Goal: Information Seeking & Learning: Check status

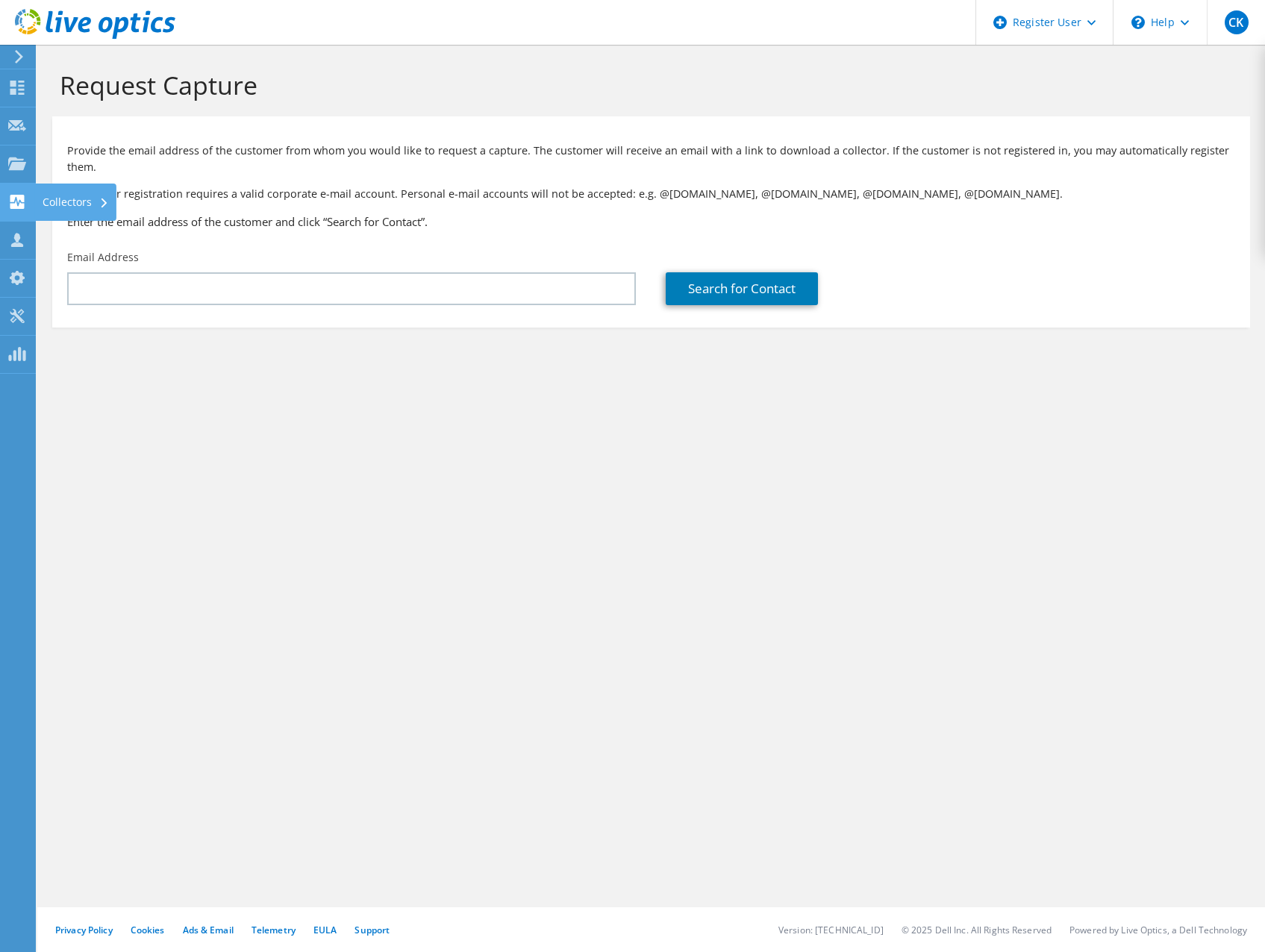
click at [17, 199] on use at bounding box center [18, 202] width 14 height 14
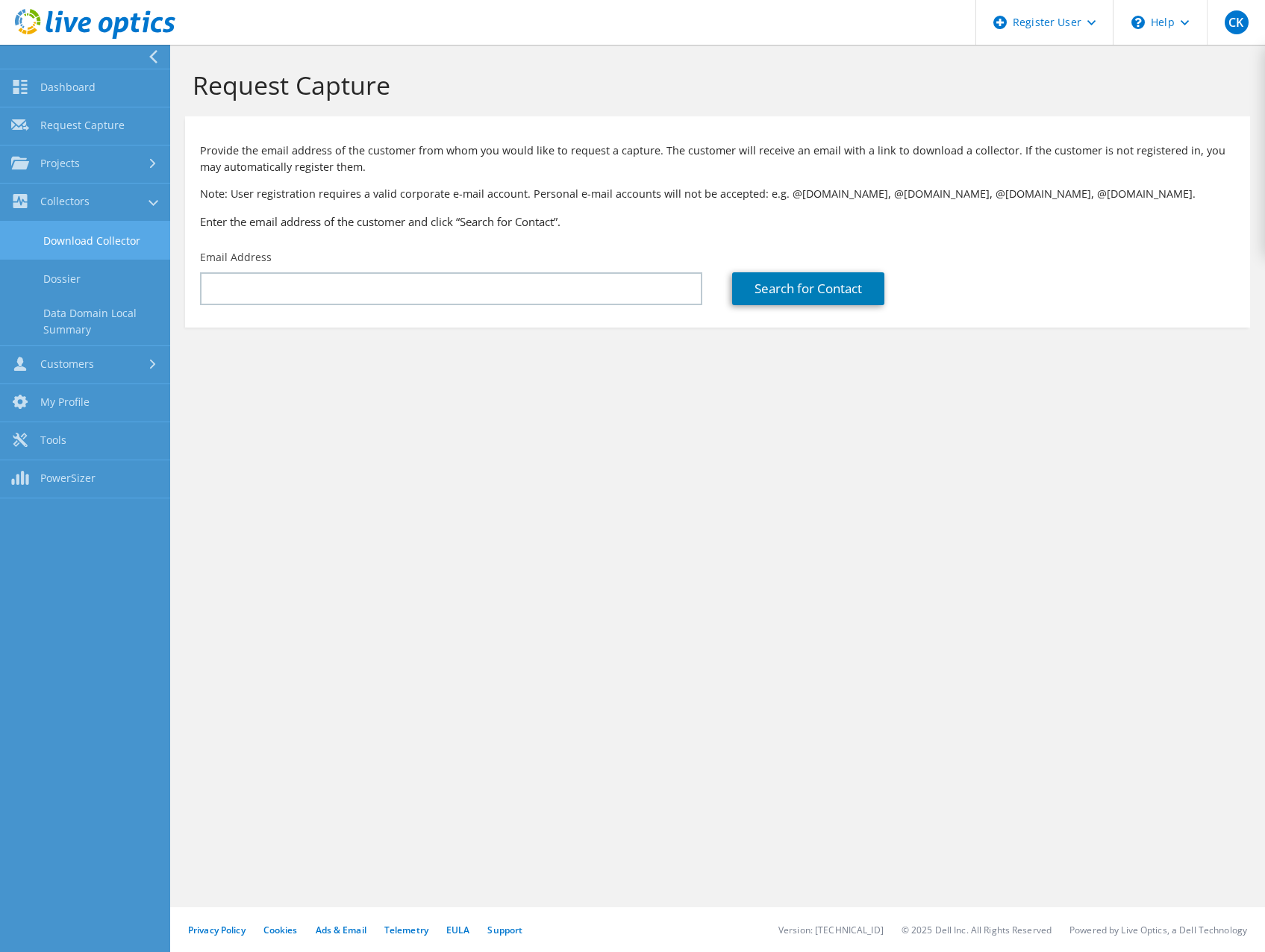
click at [30, 242] on link "Download Collector" at bounding box center [85, 240] width 170 height 38
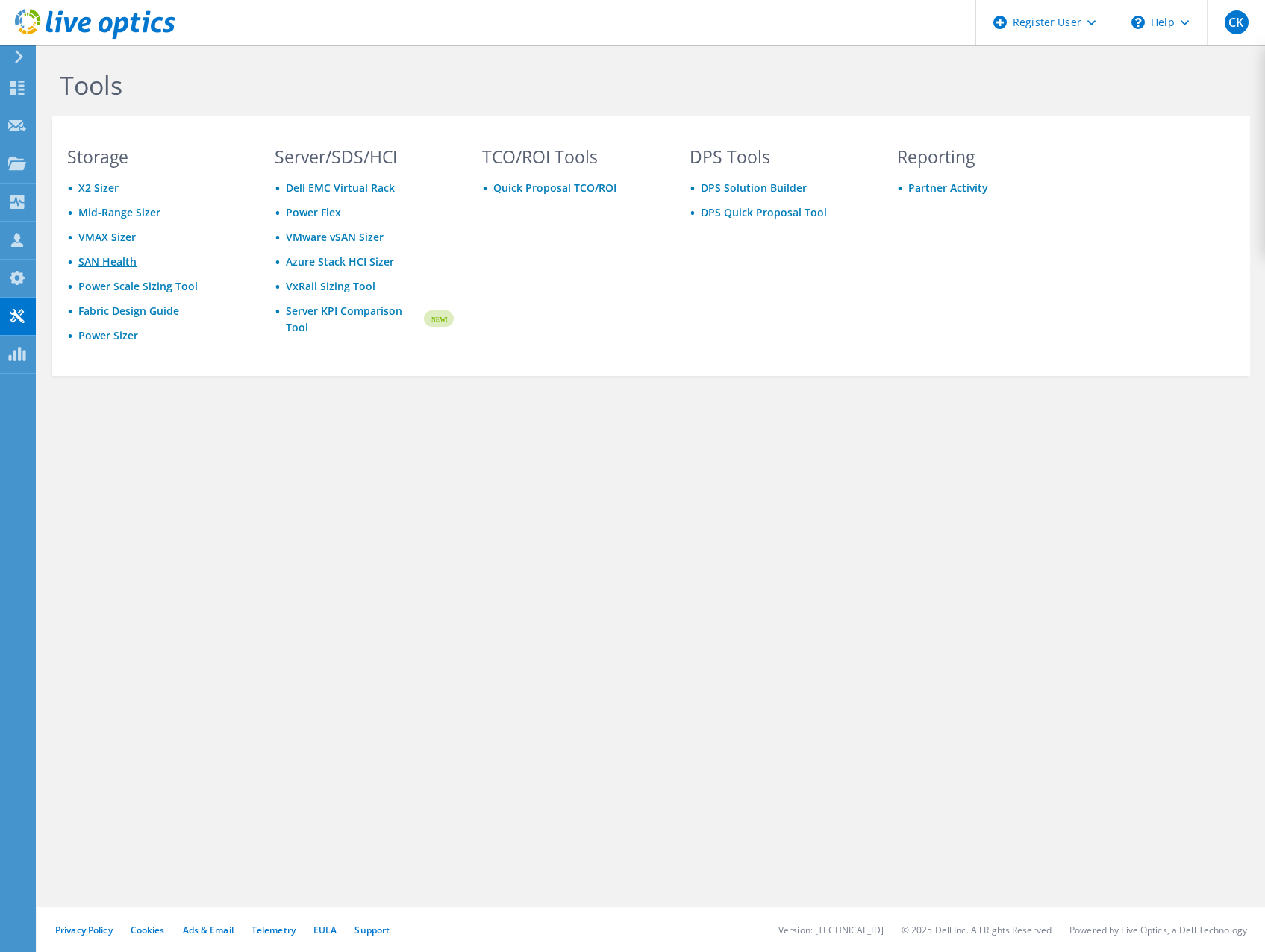
click at [86, 263] on link "SAN Health" at bounding box center [107, 261] width 58 height 14
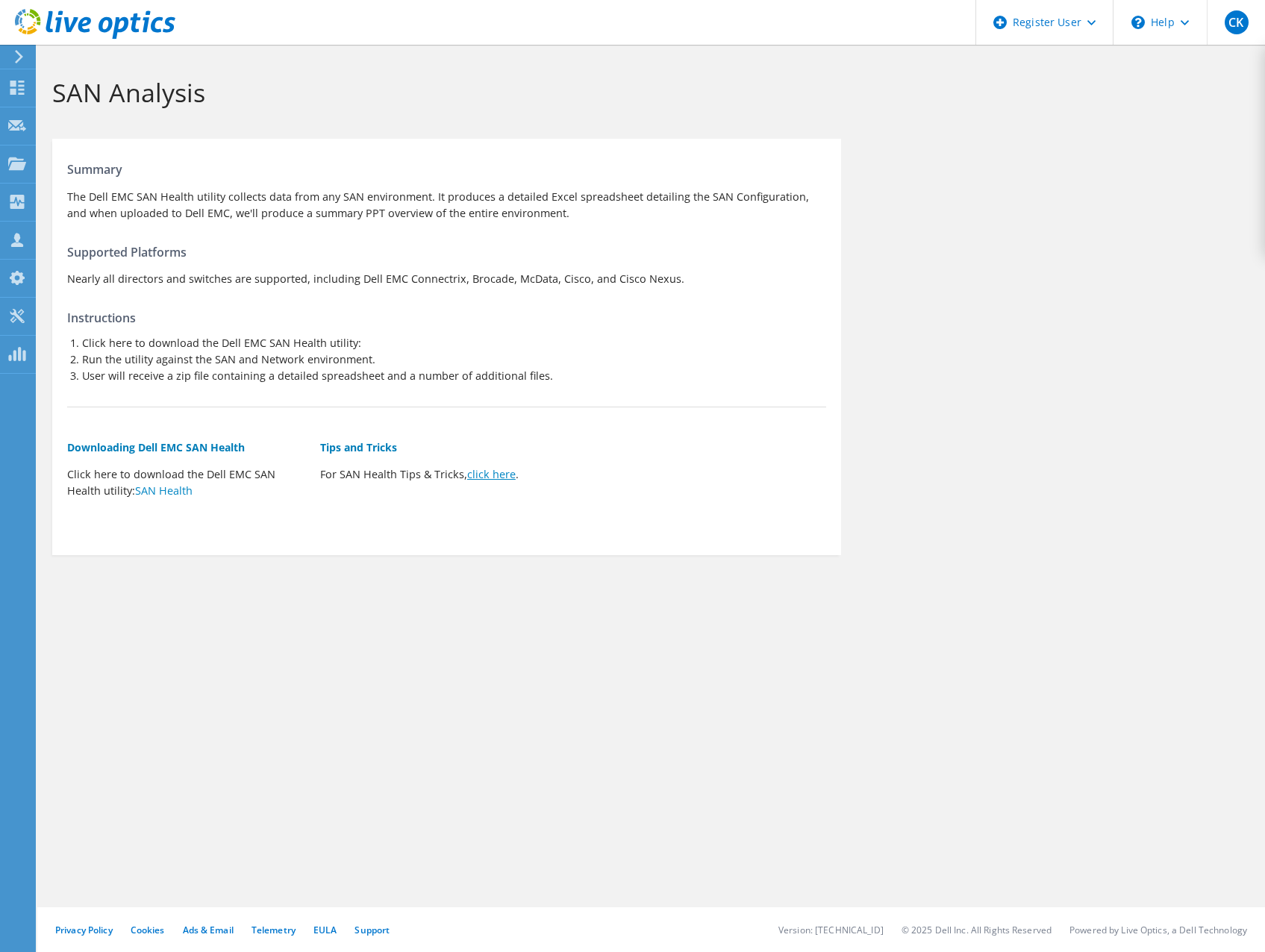
click at [502, 473] on link "click here" at bounding box center [491, 474] width 49 height 14
click at [141, 488] on link "SAN Health" at bounding box center [163, 491] width 57 height 14
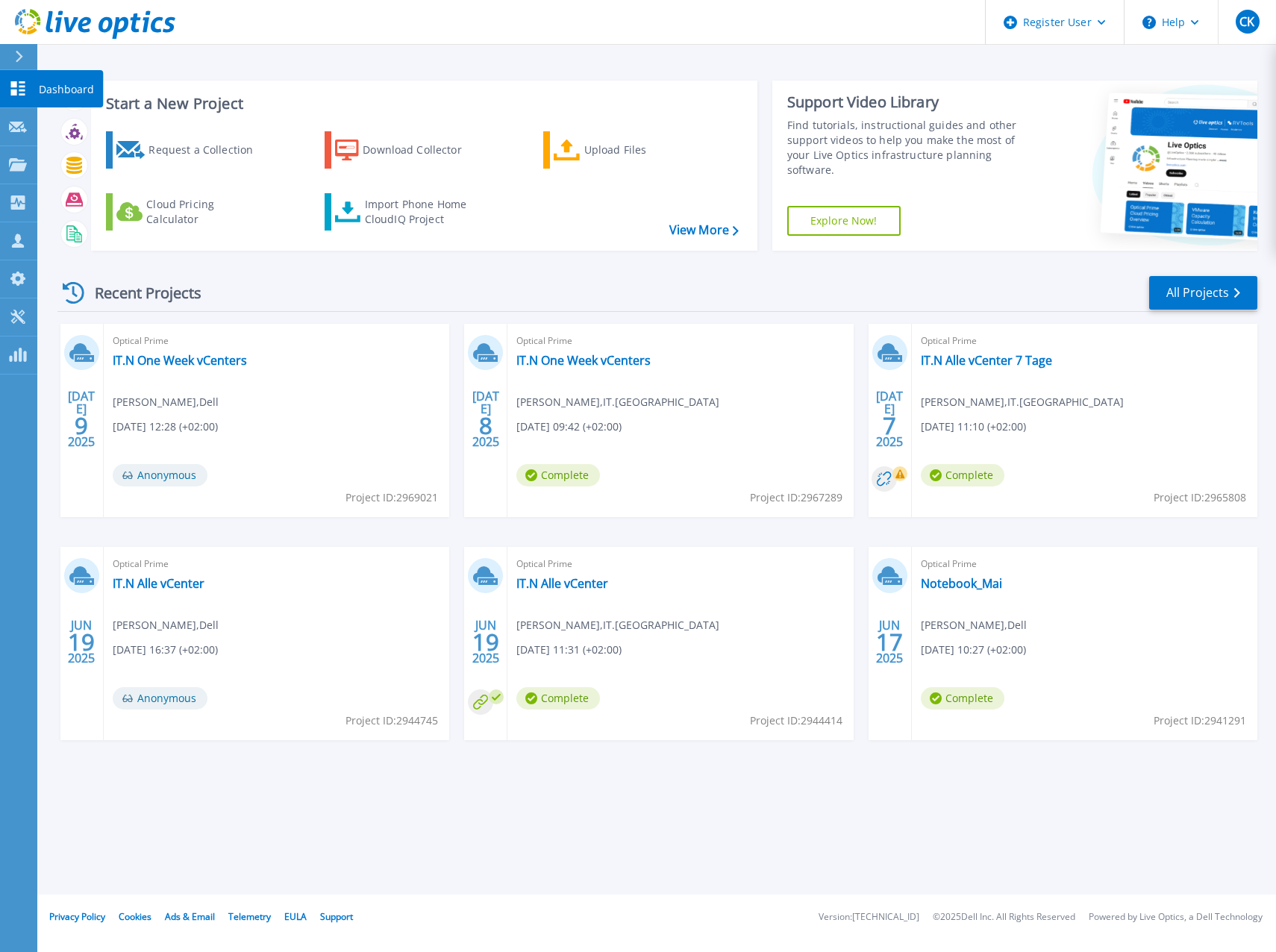
click at [17, 92] on icon at bounding box center [18, 88] width 18 height 14
click at [599, 155] on div "Upload Files" at bounding box center [643, 149] width 120 height 30
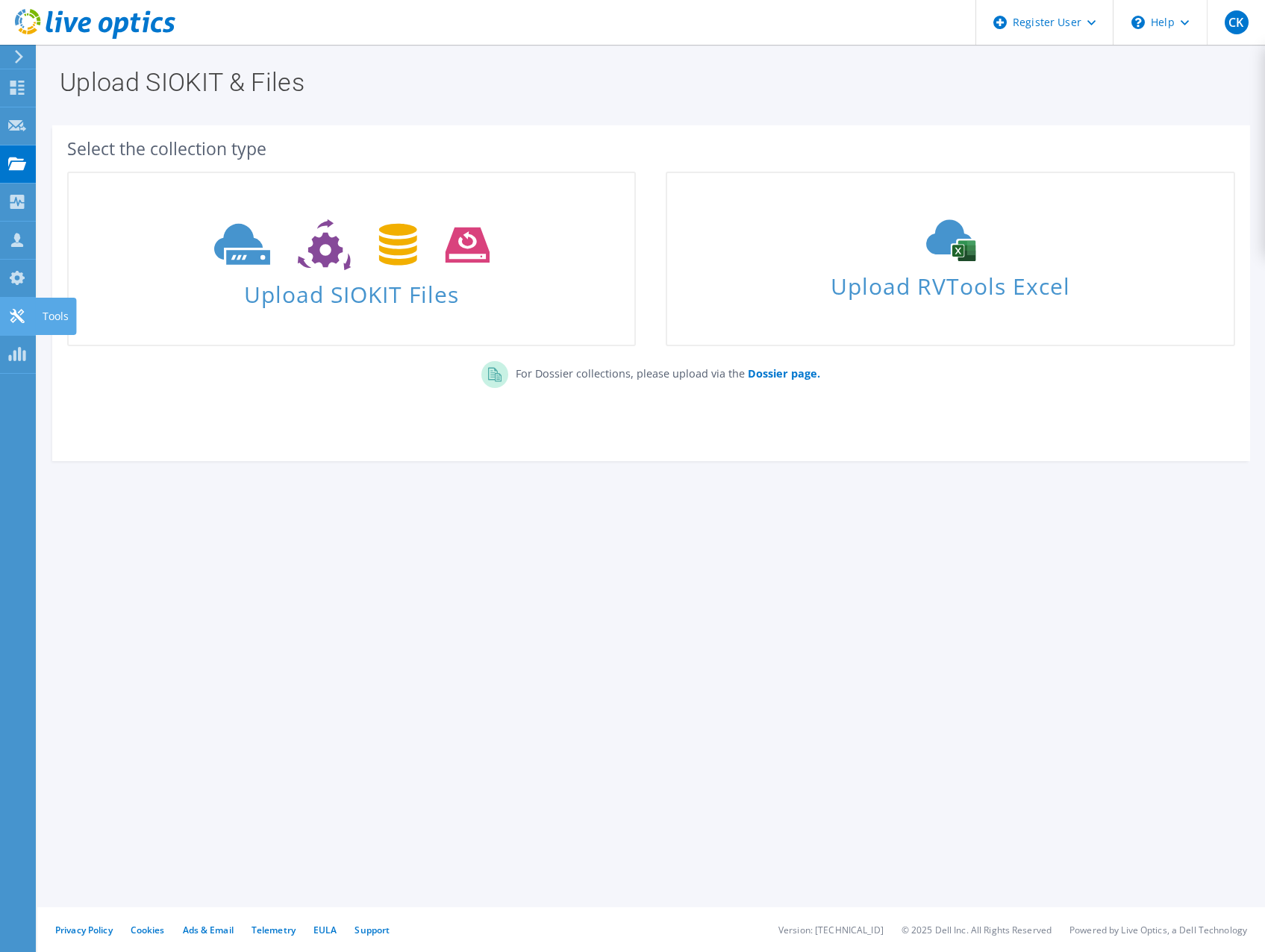
click at [14, 313] on use at bounding box center [17, 316] width 14 height 14
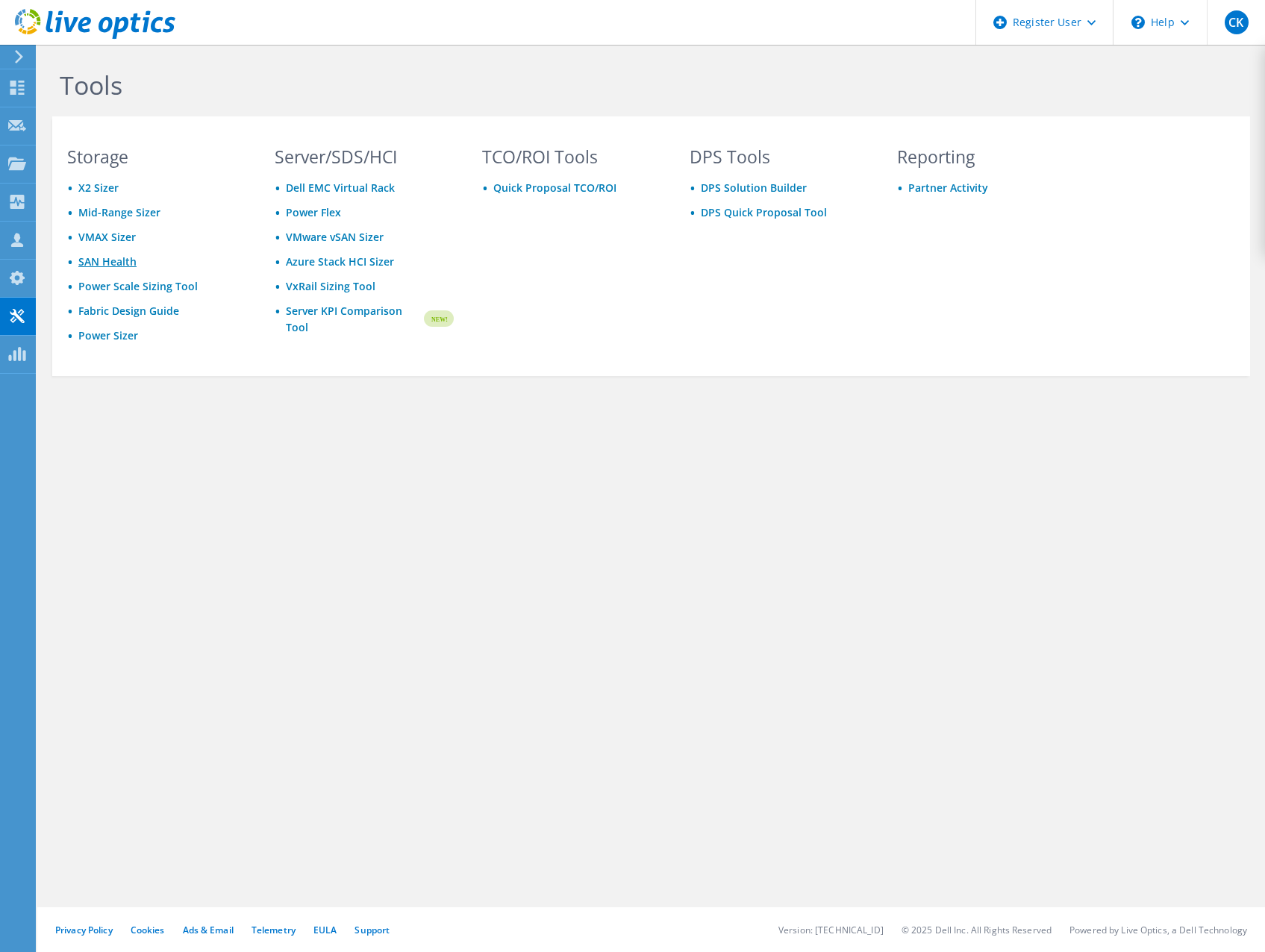
click at [85, 264] on link "SAN Health" at bounding box center [107, 261] width 58 height 14
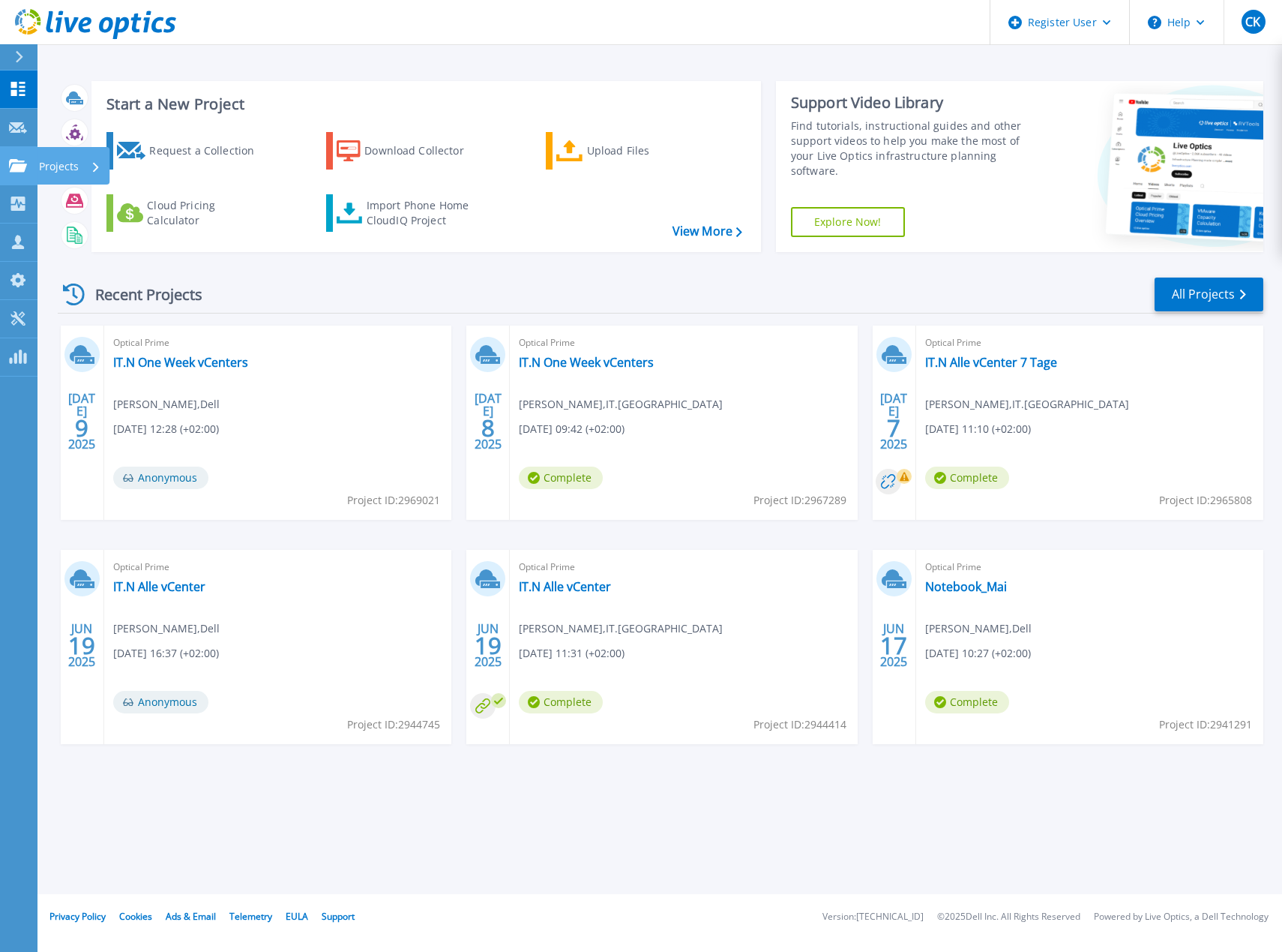
click at [16, 164] on icon at bounding box center [18, 165] width 18 height 13
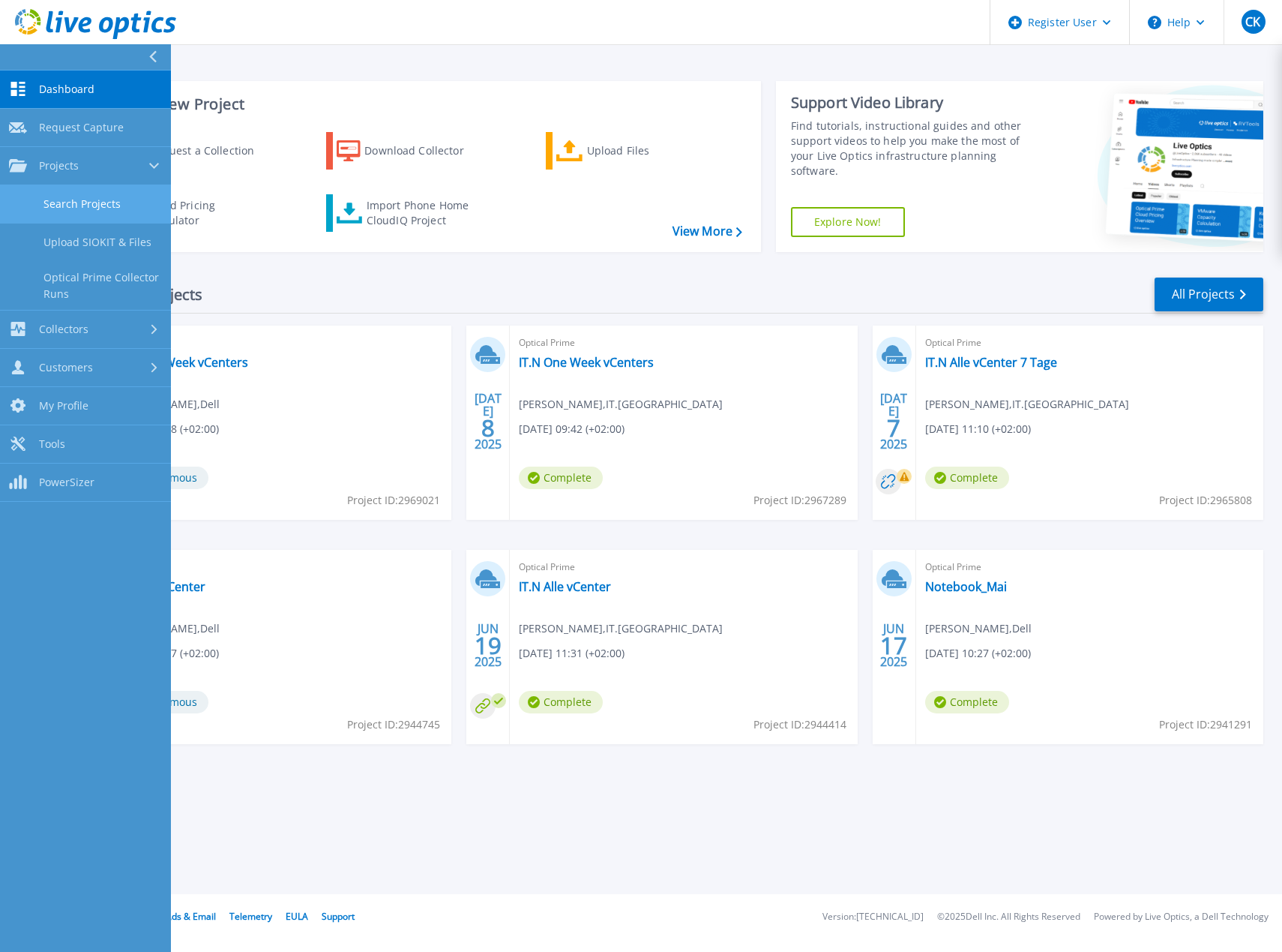
click at [57, 198] on link "Search Projects" at bounding box center [86, 204] width 171 height 38
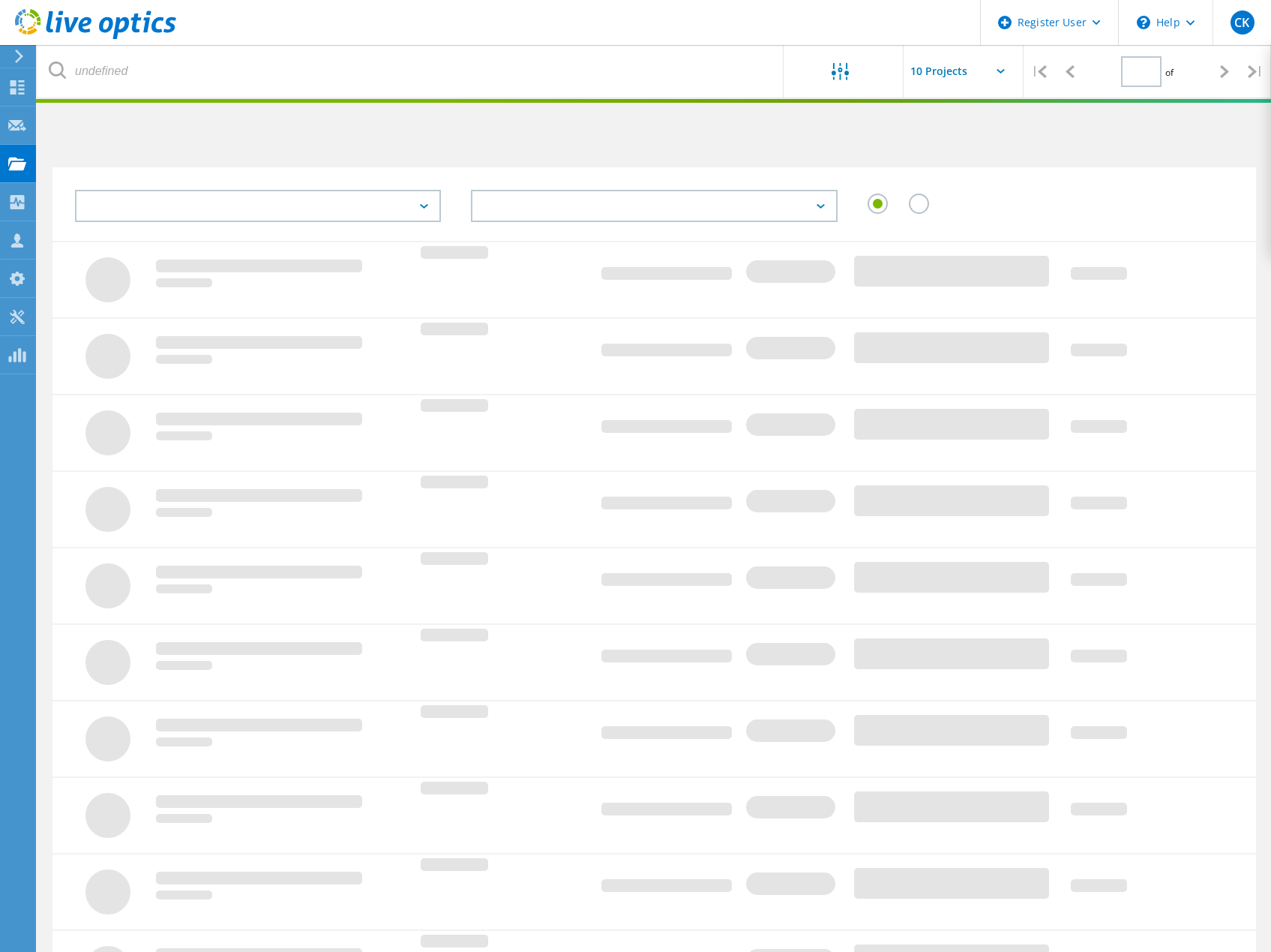
type input "1"
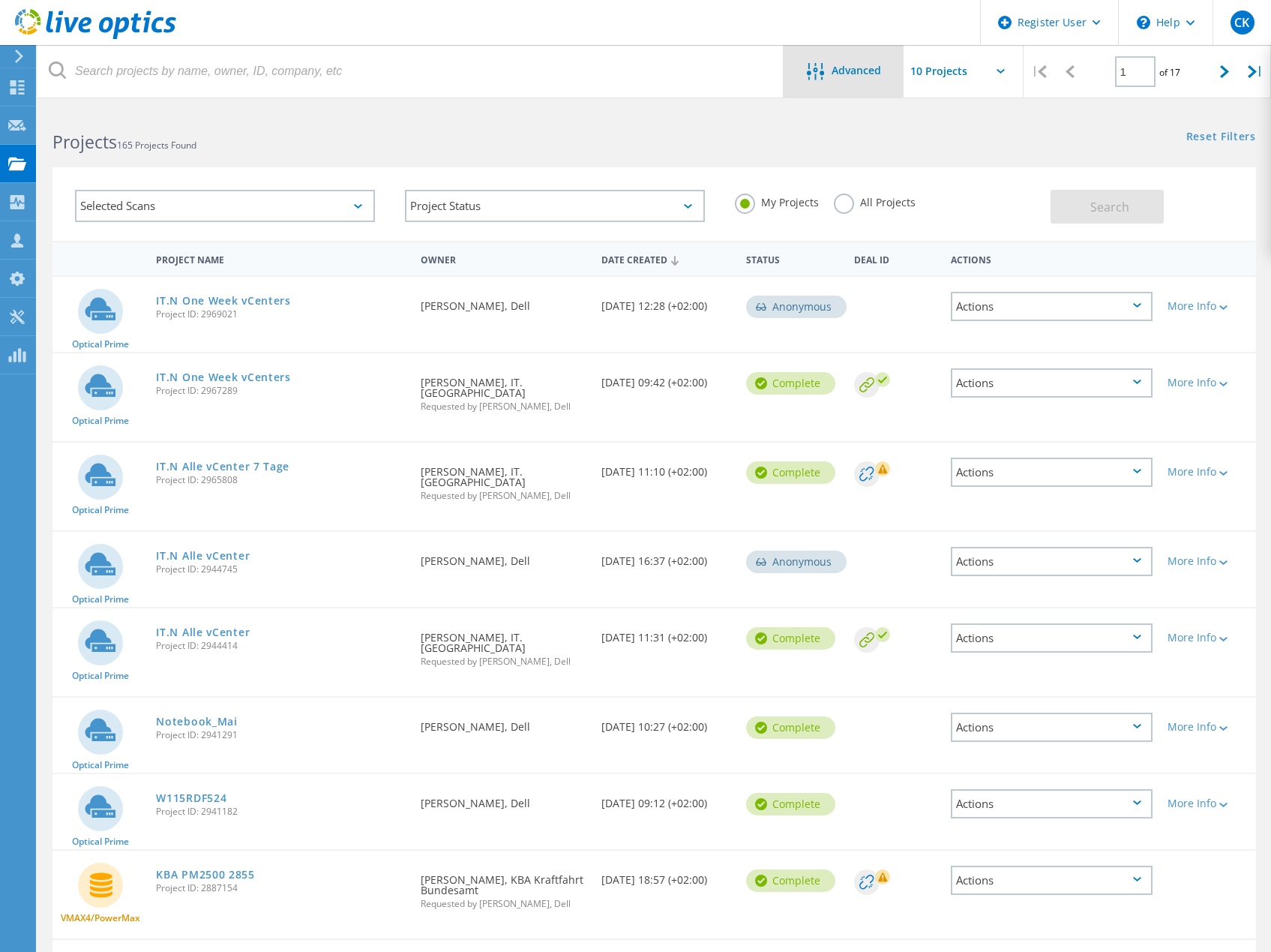
click at [840, 60] on div "Advanced" at bounding box center [843, 71] width 120 height 53
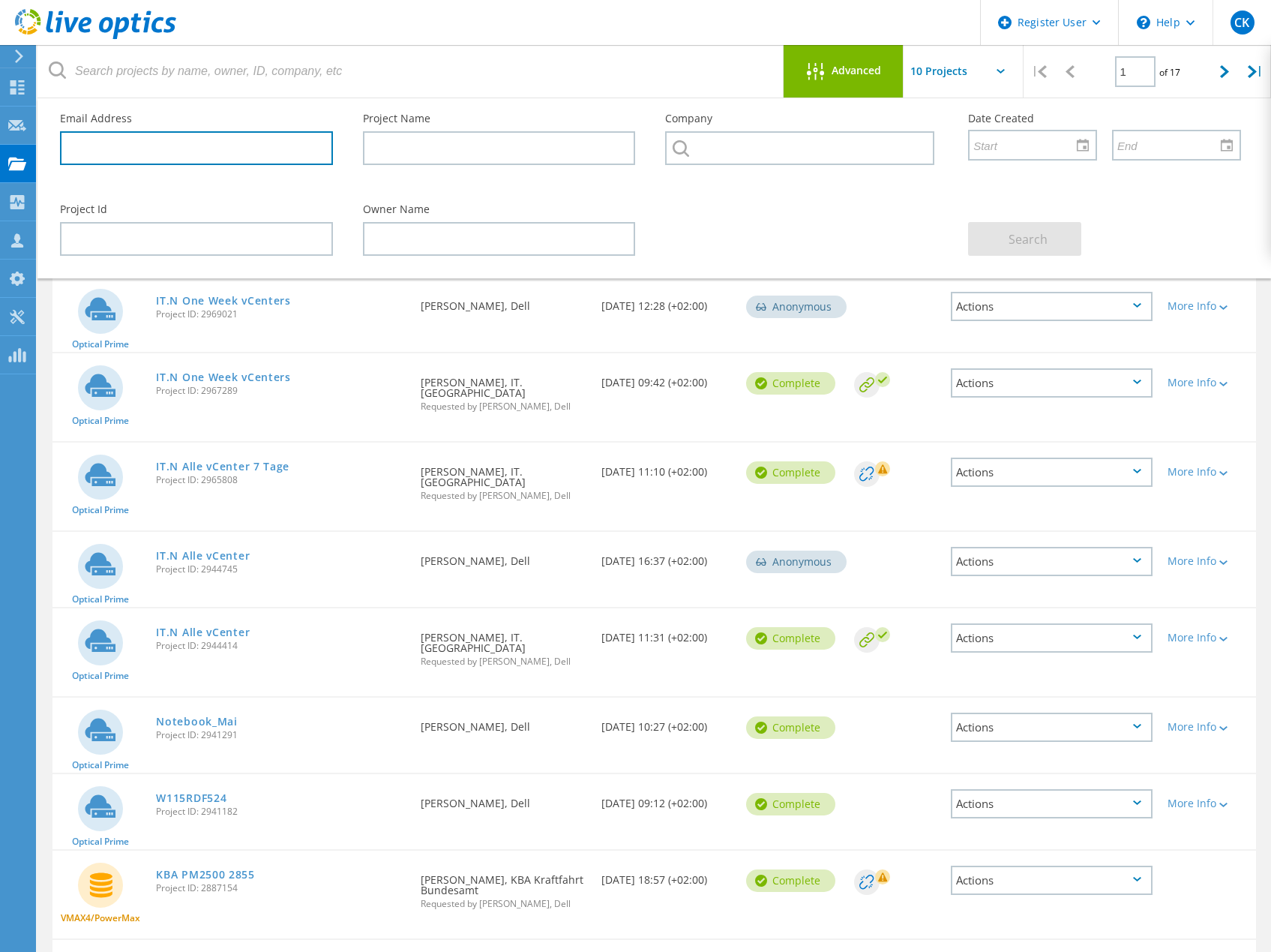
click at [236, 151] on input "text" at bounding box center [196, 148] width 272 height 34
paste input "[PERSON_NAME][EMAIL_ADDRESS][PERSON_NAME][DOMAIN_NAME];"
type input "[PERSON_NAME][EMAIL_ADDRESS][PERSON_NAME][DOMAIN_NAME]"
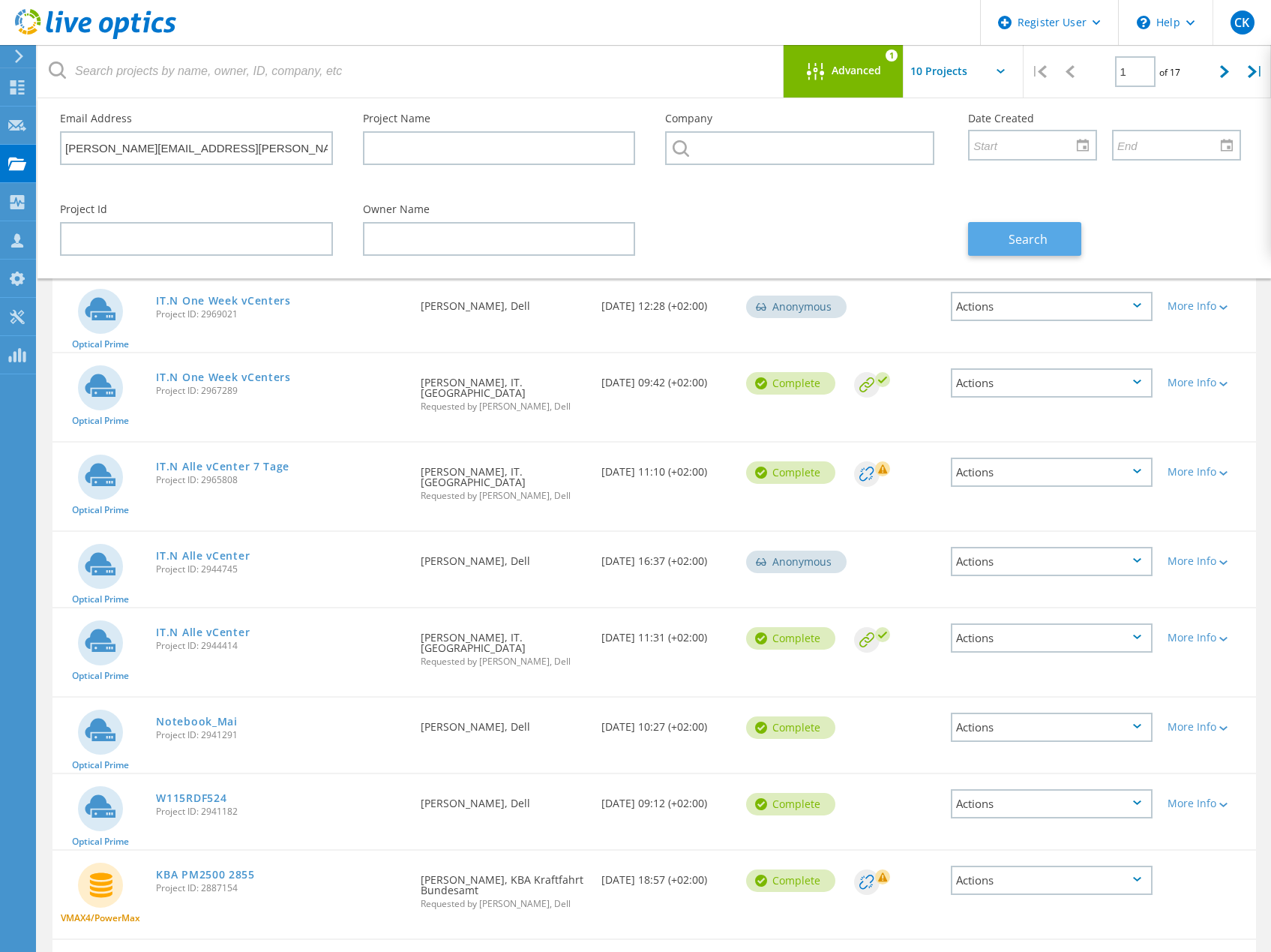
click at [1015, 247] on button "Search" at bounding box center [1024, 239] width 113 height 34
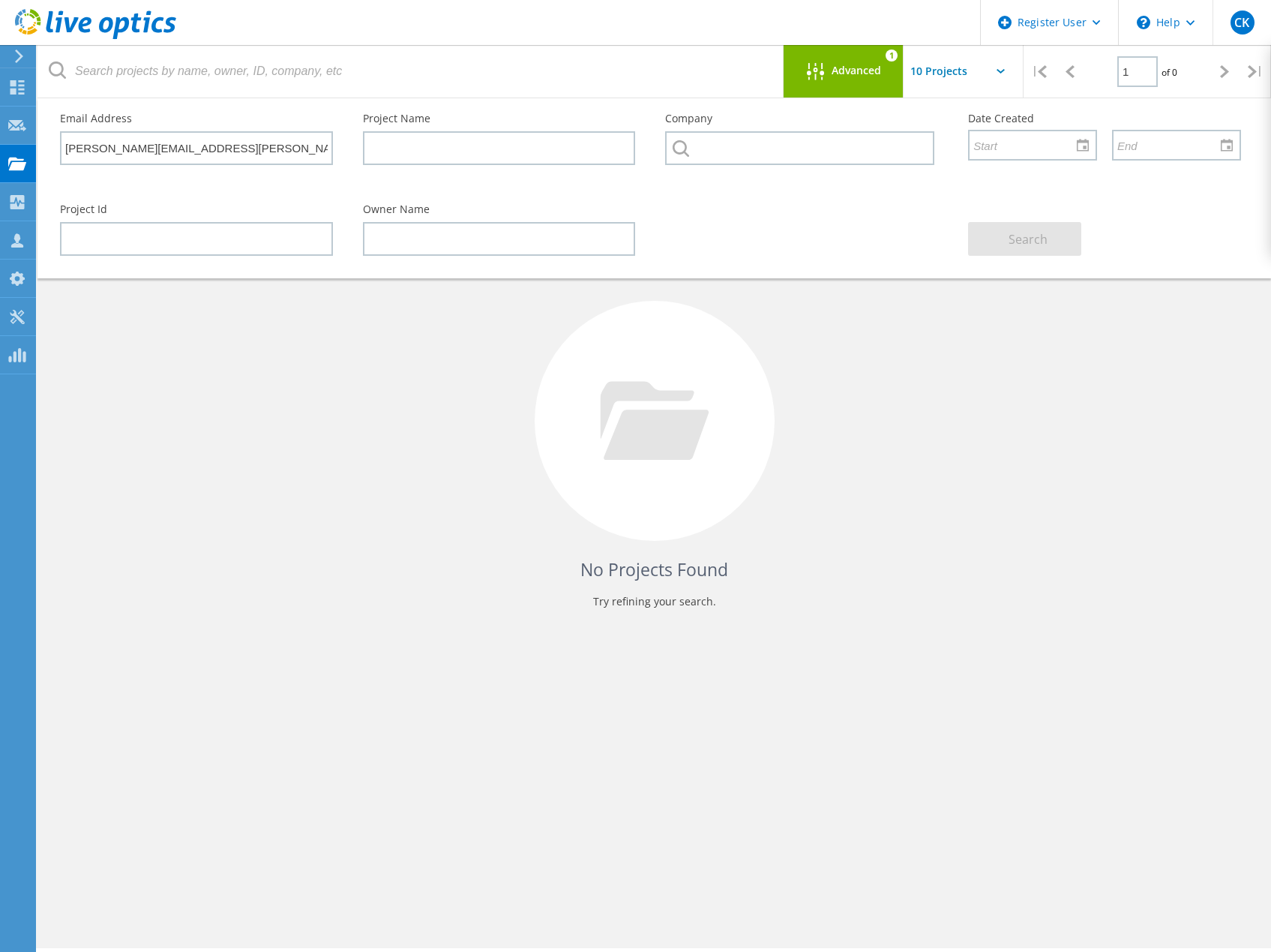
click at [859, 78] on div "Advanced" at bounding box center [843, 72] width 120 height 19
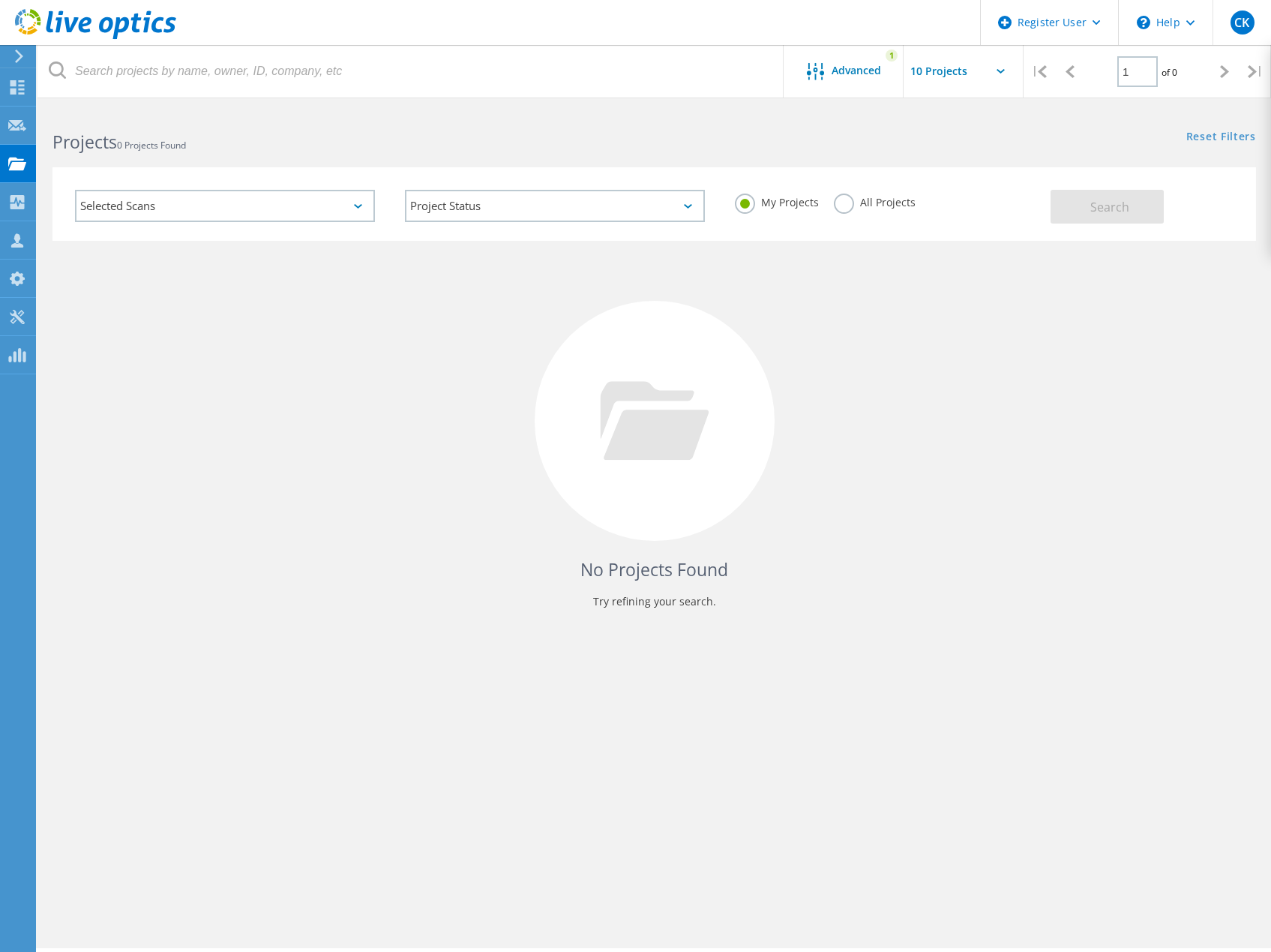
click at [850, 203] on label "All Projects" at bounding box center [874, 201] width 82 height 14
click at [0, 0] on input "All Projects" at bounding box center [0, 0] width 0 height 0
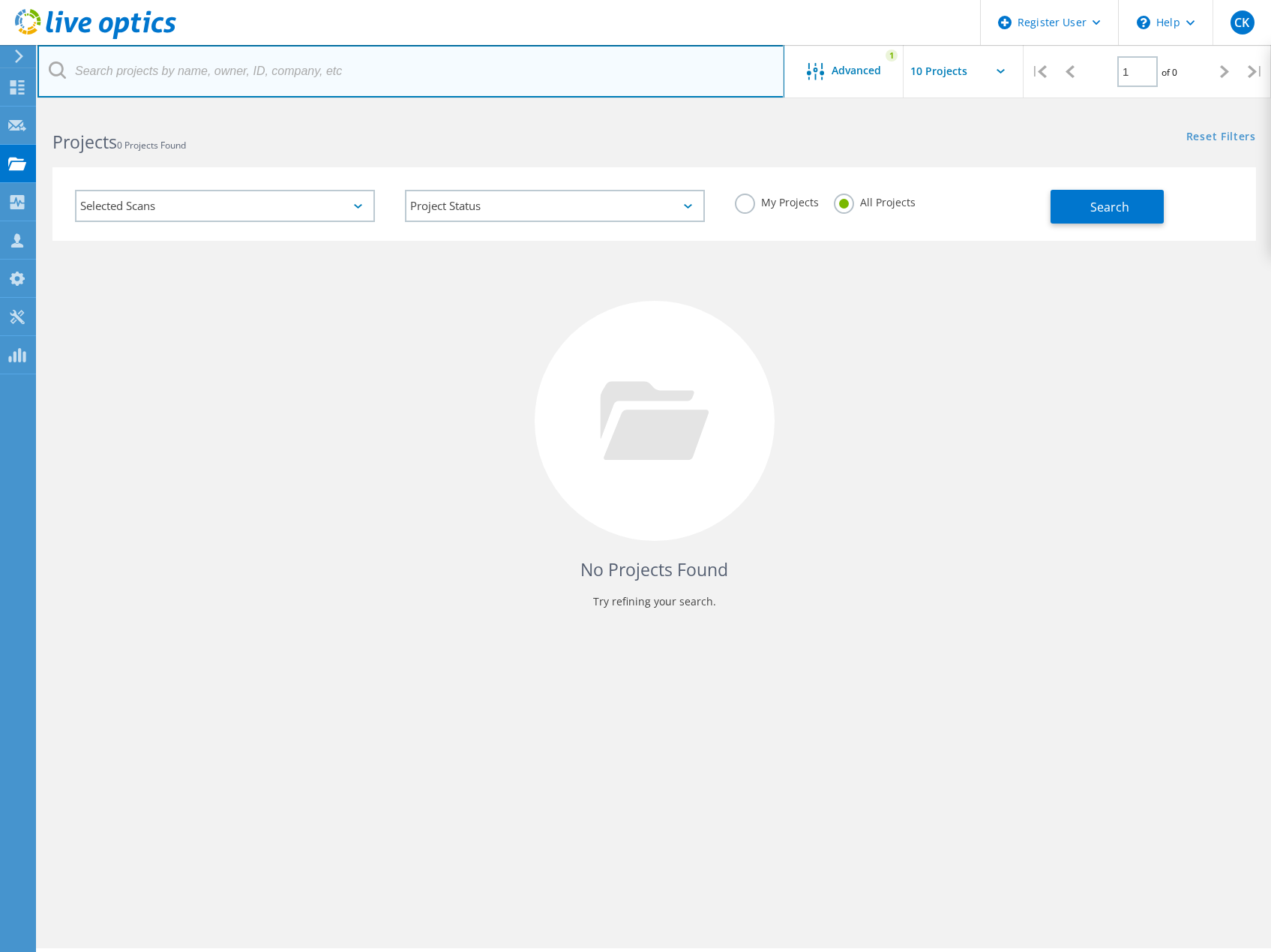
click at [627, 65] on input "text" at bounding box center [411, 71] width 747 height 53
paste input "[PERSON_NAME][EMAIL_ADDRESS][PERSON_NAME][DOMAIN_NAME];"
type input "[PERSON_NAME][EMAIL_ADDRESS][PERSON_NAME][DOMAIN_NAME]"
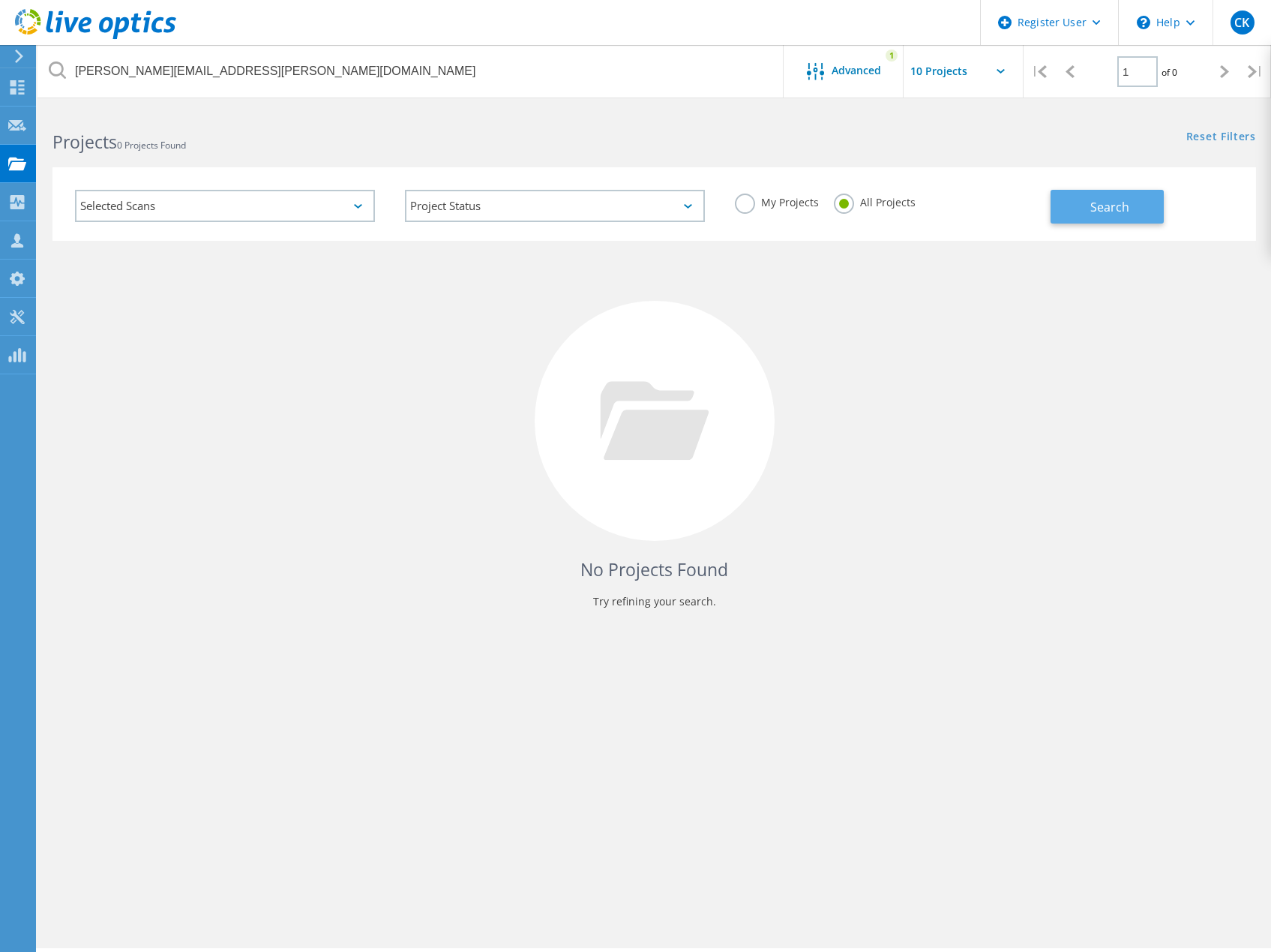
click at [1118, 213] on span "Search" at bounding box center [1109, 207] width 39 height 17
click at [832, 73] on span "Advanced" at bounding box center [856, 71] width 50 height 11
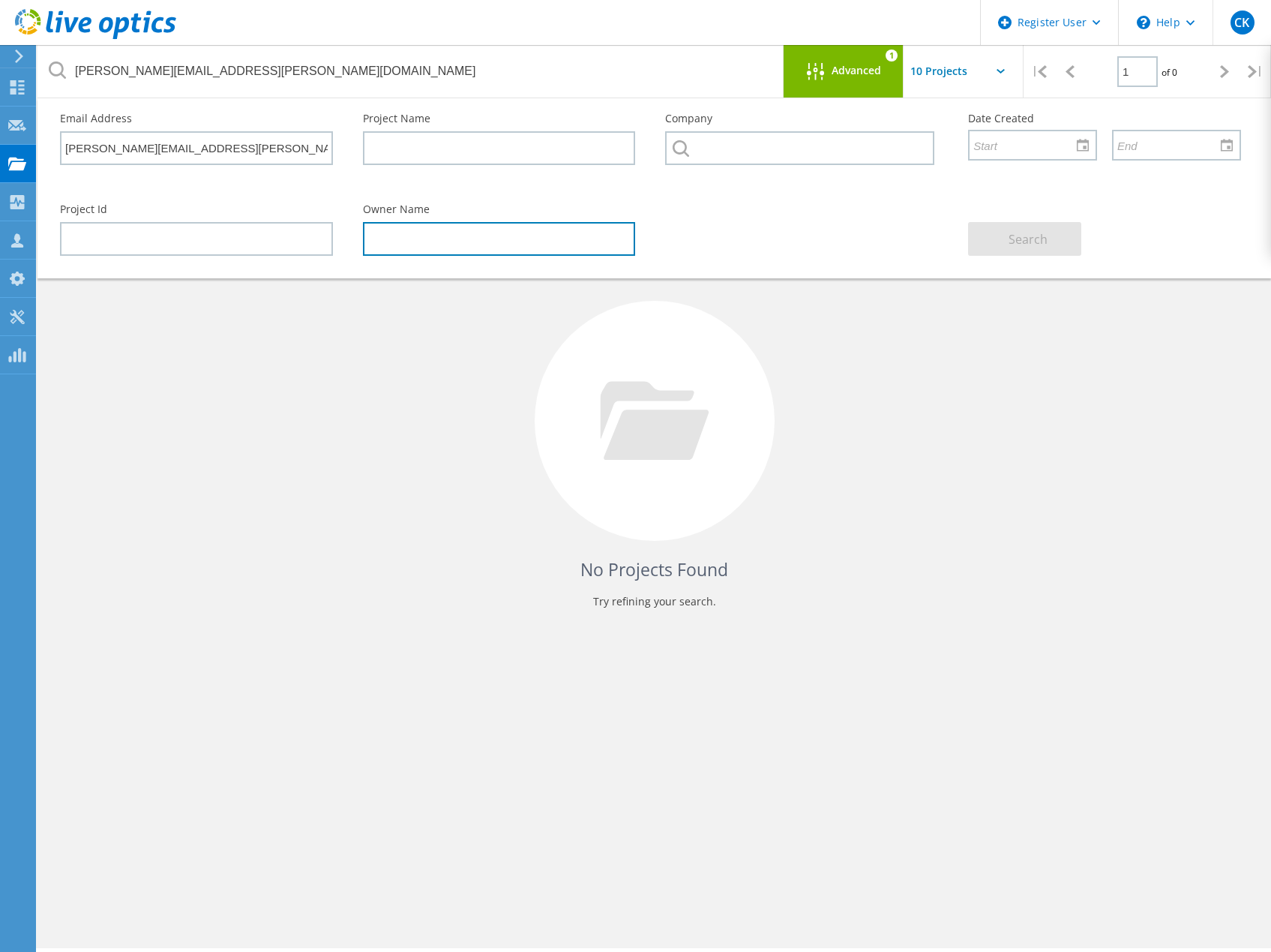
click at [404, 239] on input "text" at bounding box center [499, 239] width 272 height 34
paste input "[PERSON_NAME][EMAIL_ADDRESS][PERSON_NAME][DOMAIN_NAME];"
type input "bradatsch"
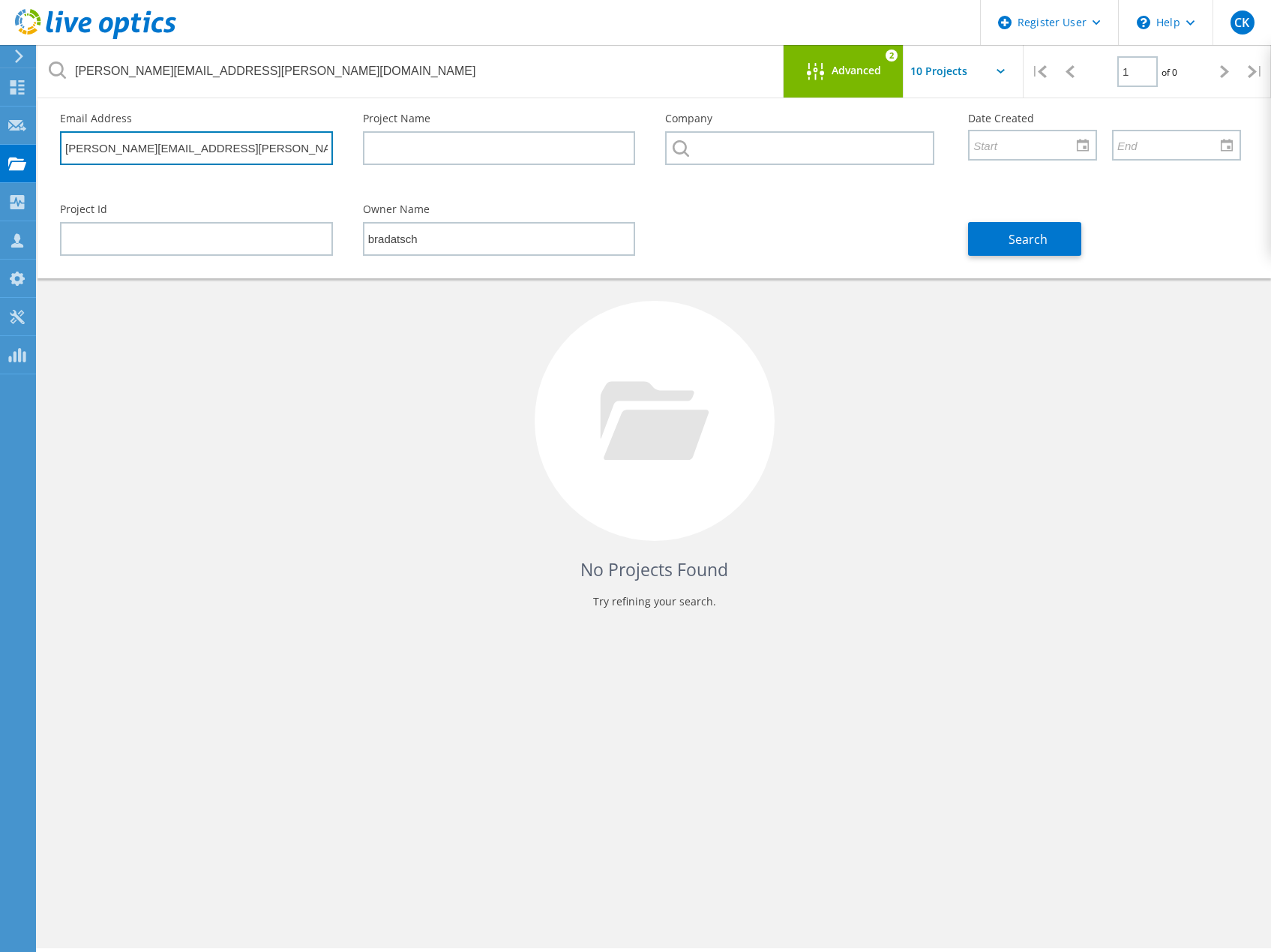
drag, startPoint x: 275, startPoint y: 151, endPoint x: -27, endPoint y: 104, distance: 305.6
click at [0, 104] on html "Register User \n Help Explore Helpful Articles Contact Support CK Dell User [PE…" at bounding box center [636, 496] width 1271 height 993
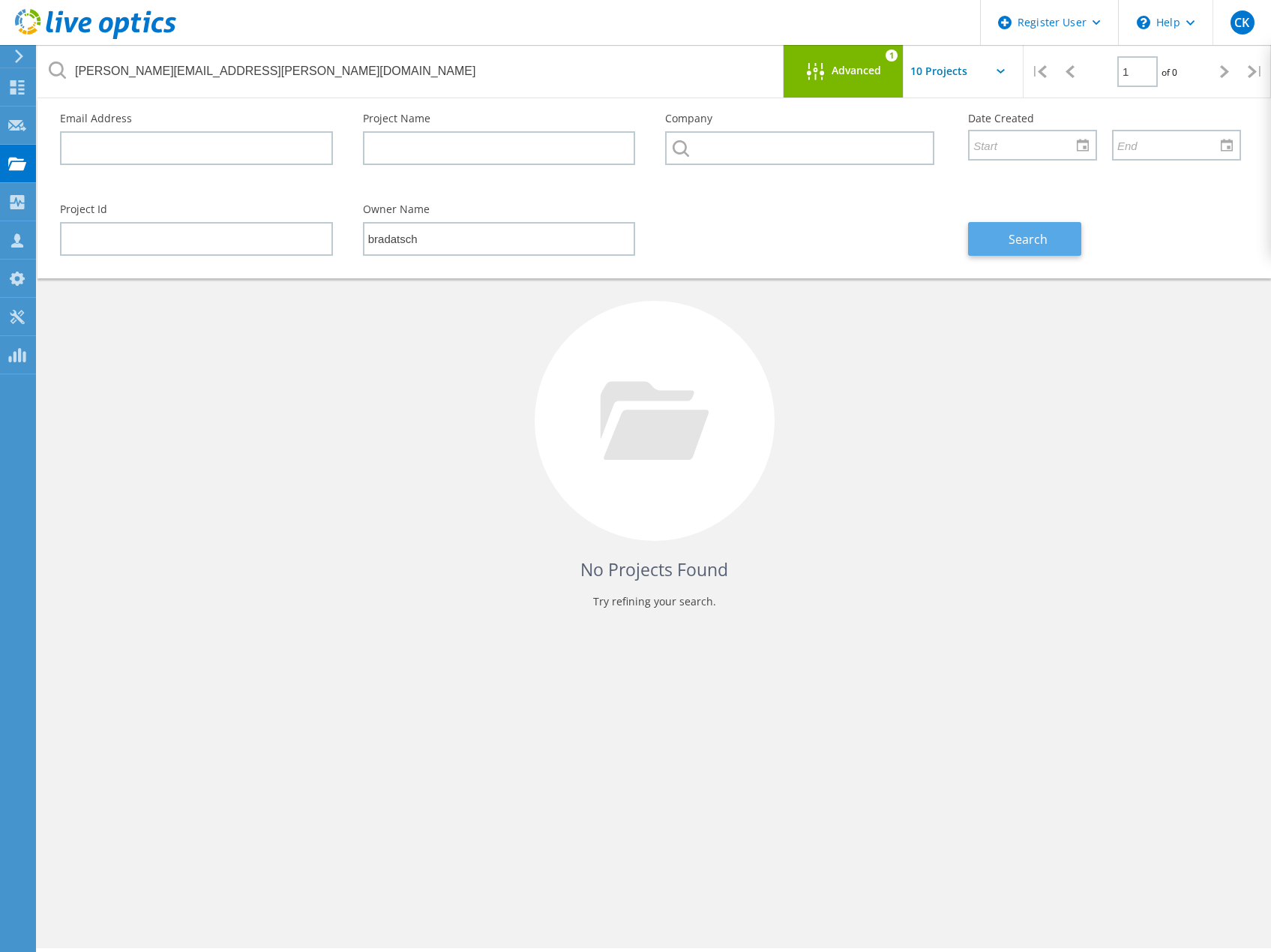
click at [1031, 236] on span "Search" at bounding box center [1027, 239] width 39 height 17
drag, startPoint x: 439, startPoint y: 236, endPoint x: 311, endPoint y: 221, distance: 128.9
click at [315, 218] on div "Project Id Owner Name [PERSON_NAME] Search" at bounding box center [650, 230] width 1211 height 82
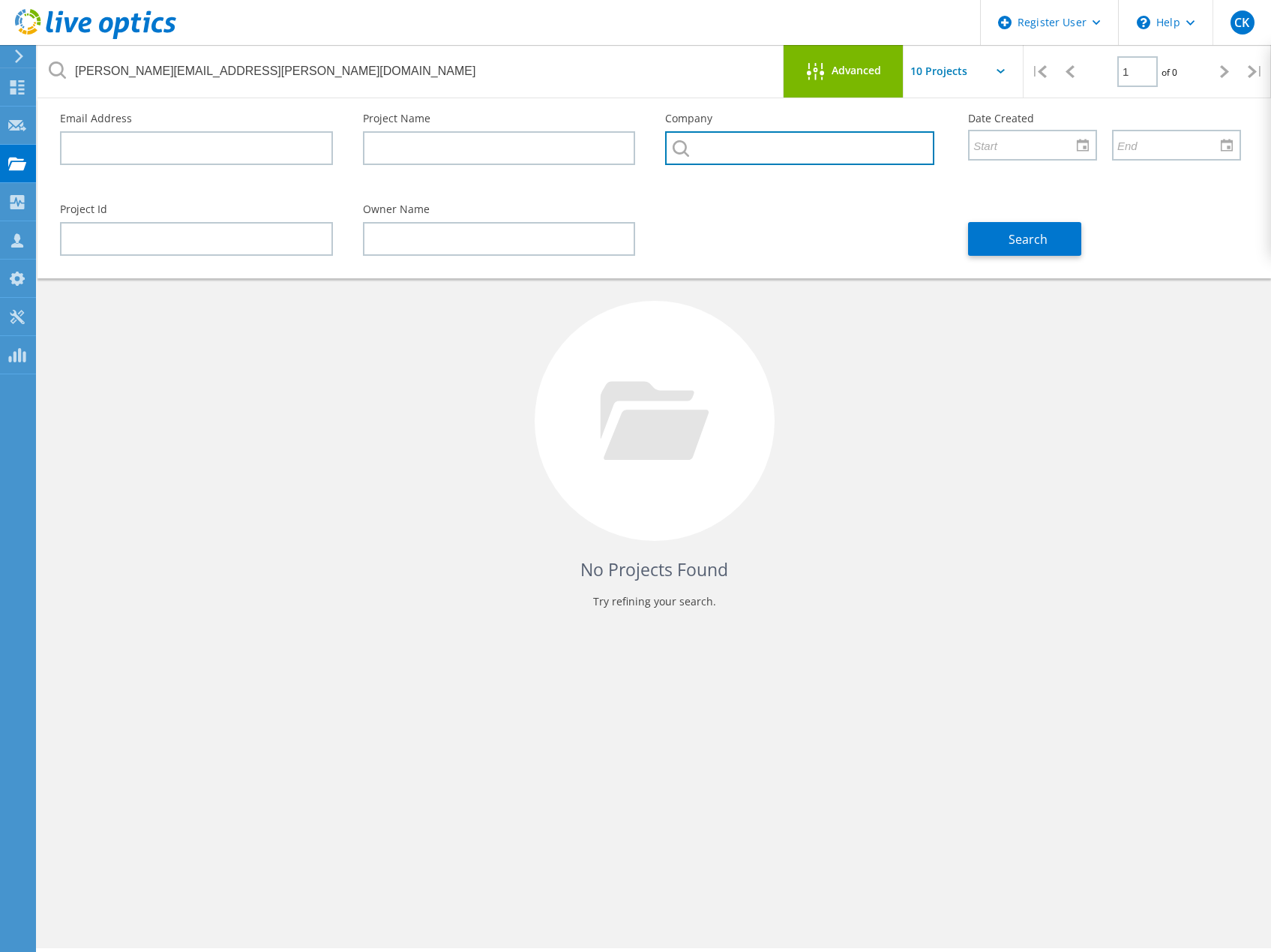
click at [714, 151] on input "text" at bounding box center [800, 148] width 270 height 34
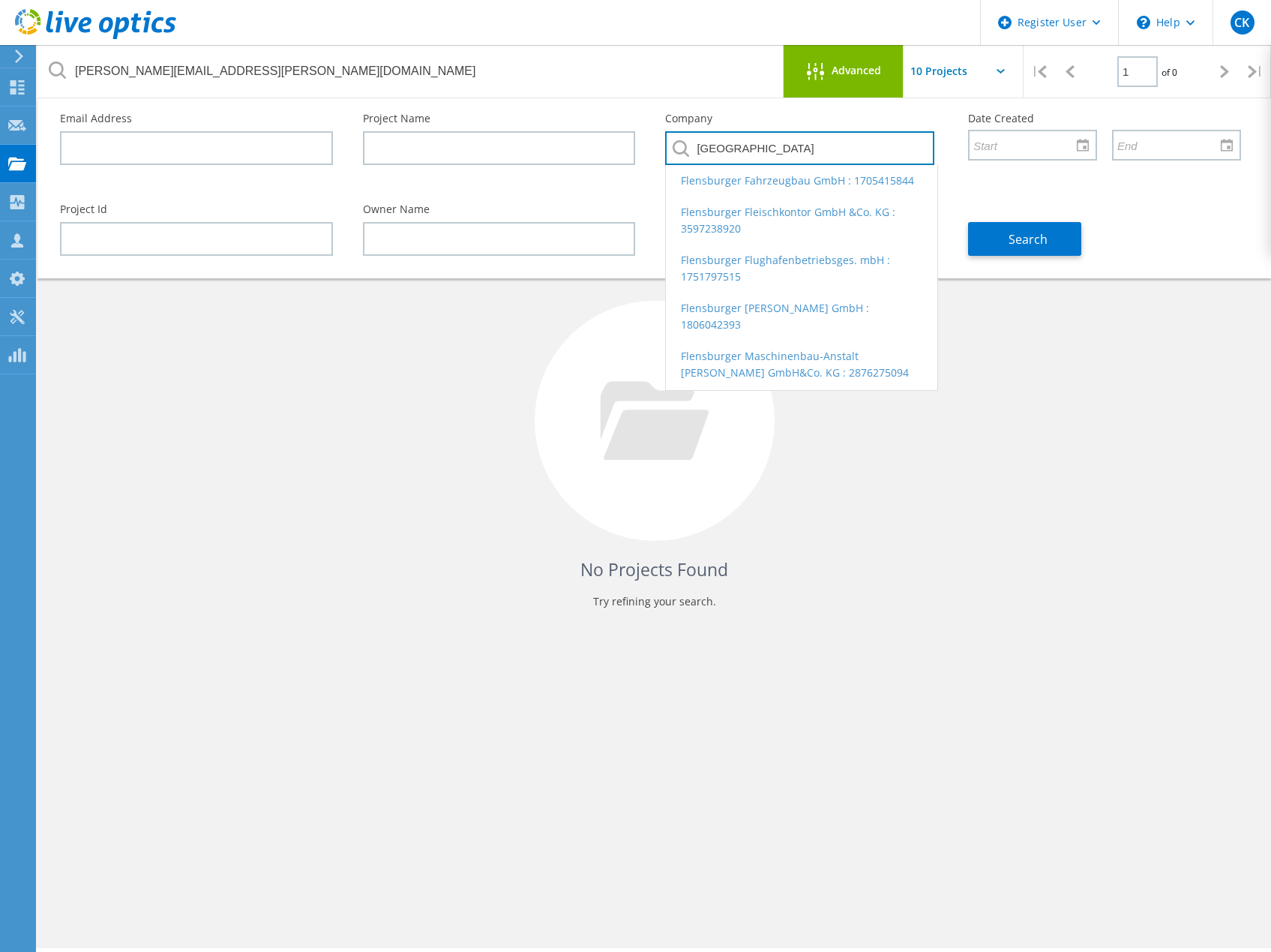
type input "[GEOGRAPHIC_DATA]"
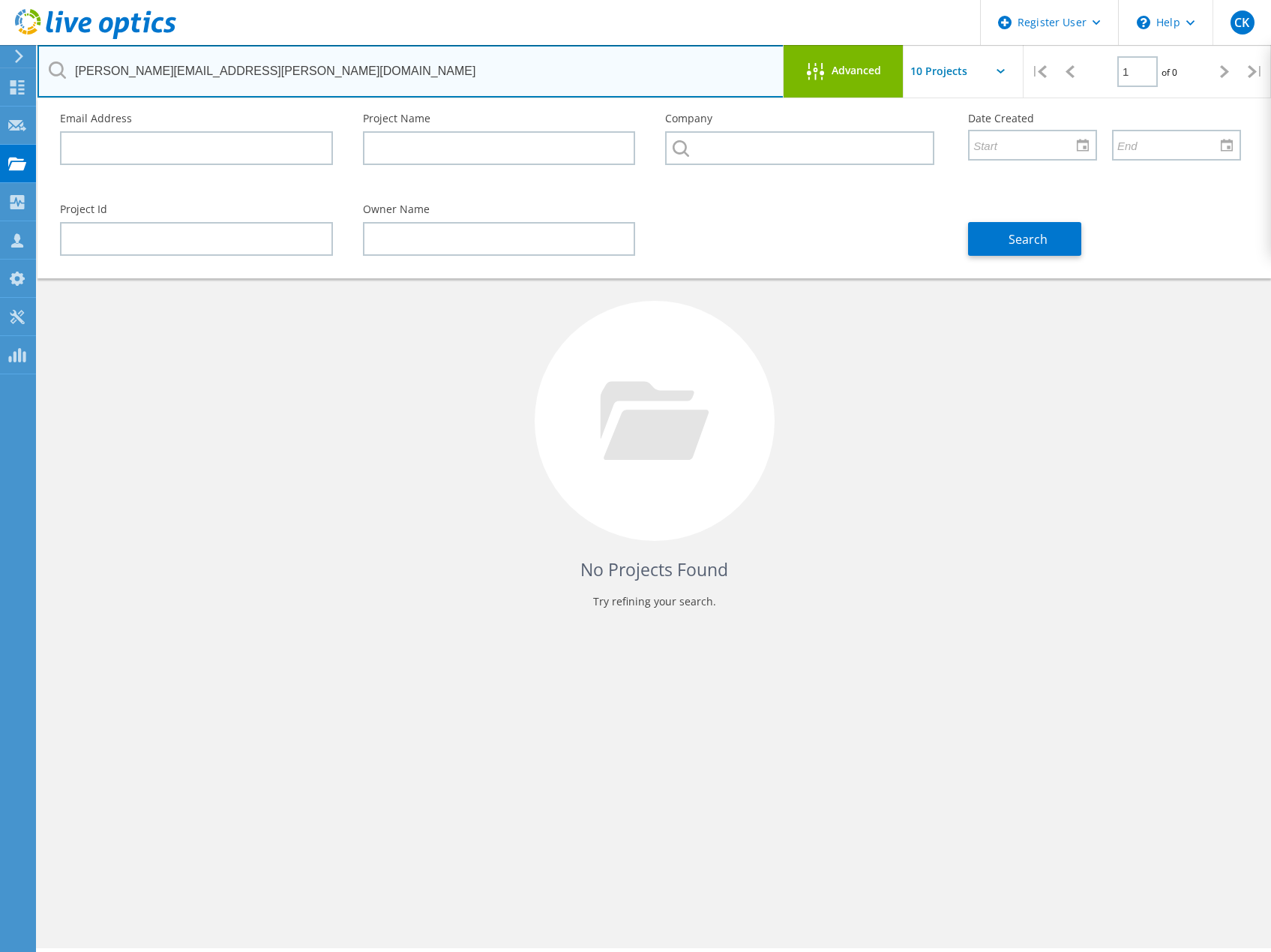
click at [737, 72] on input "[PERSON_NAME][EMAIL_ADDRESS][PERSON_NAME][DOMAIN_NAME]" at bounding box center [411, 71] width 747 height 53
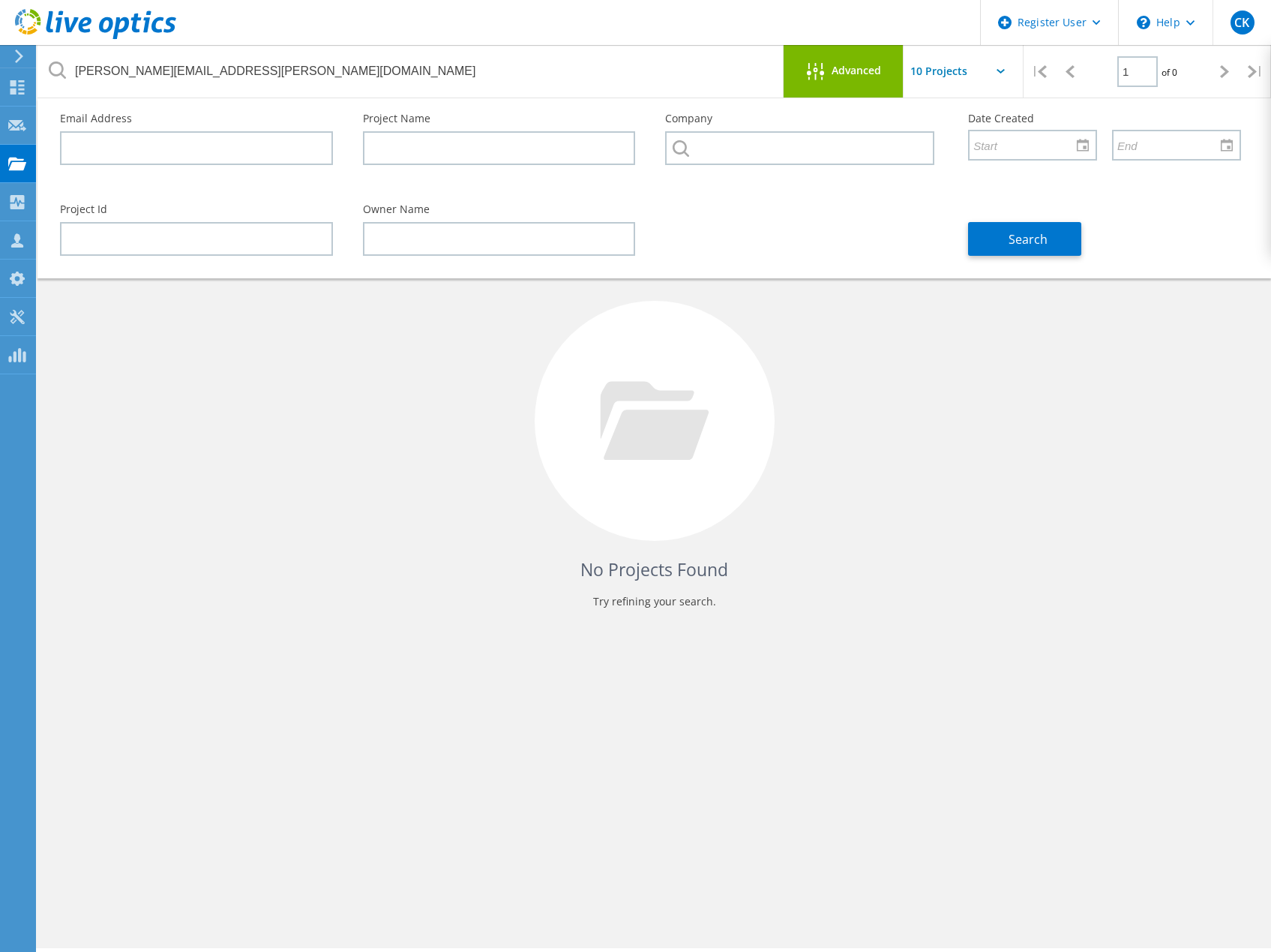
click at [930, 69] on input "text" at bounding box center [978, 71] width 150 height 53
click at [931, 111] on div "Show 10 Projects" at bounding box center [978, 110] width 148 height 25
type input "Show 10 Projects"
click at [809, 74] on icon at bounding box center [814, 71] width 17 height 17
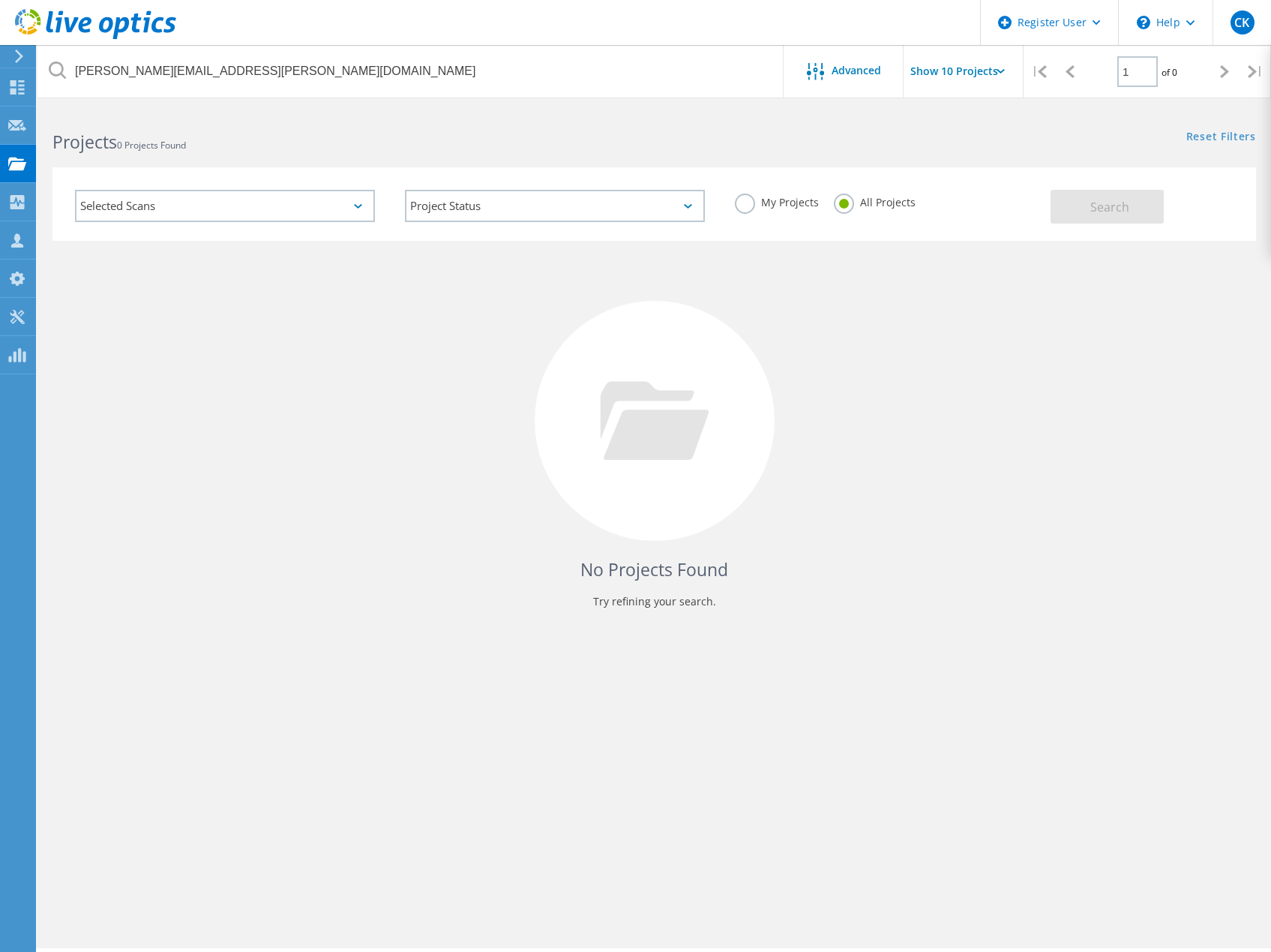
click at [325, 203] on div "Selected Scans" at bounding box center [225, 206] width 300 height 32
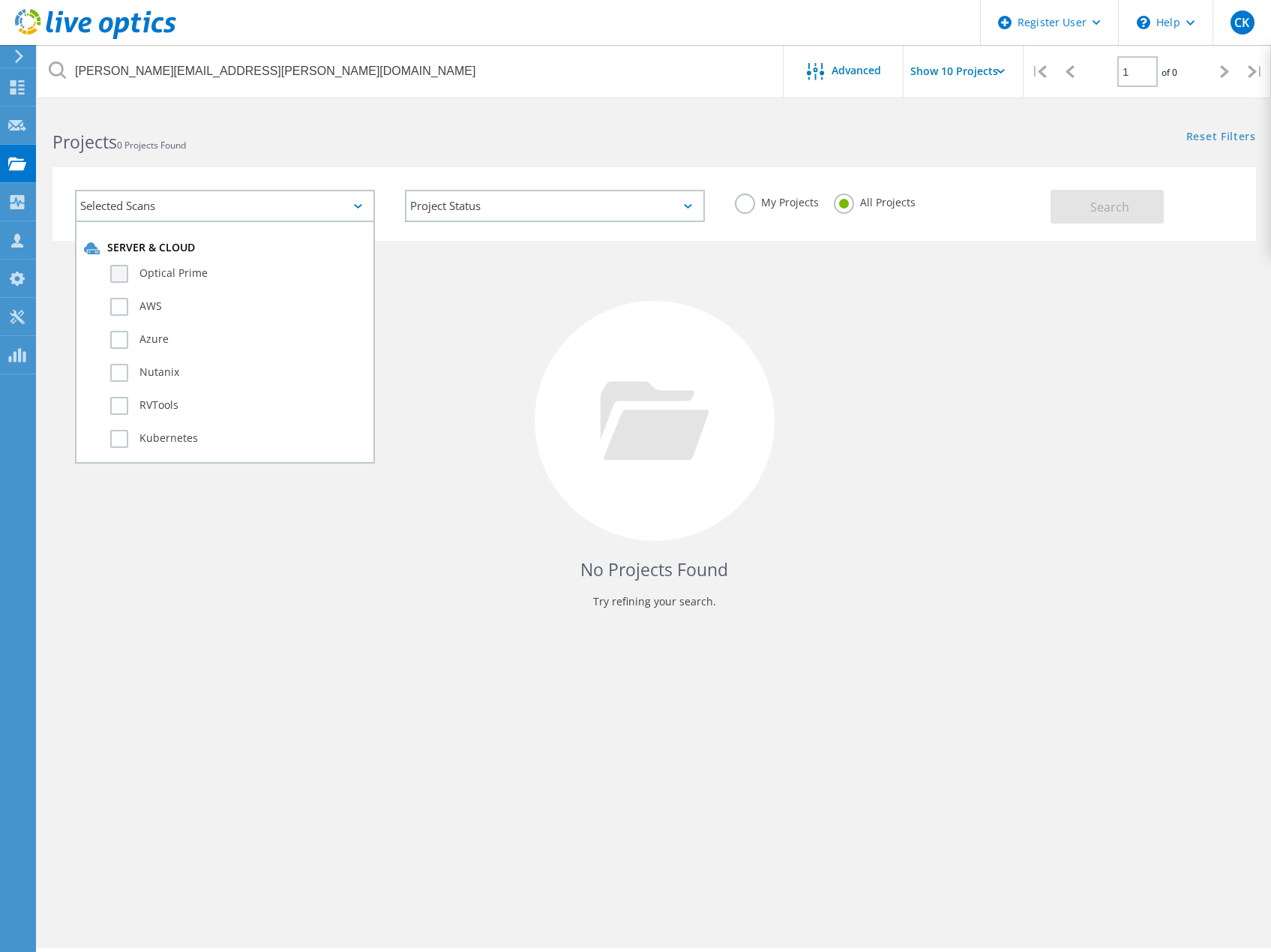
click at [123, 276] on label "Optical Prime" at bounding box center [238, 274] width 256 height 18
click at [0, 0] on input "Optical Prime" at bounding box center [0, 0] width 0 height 0
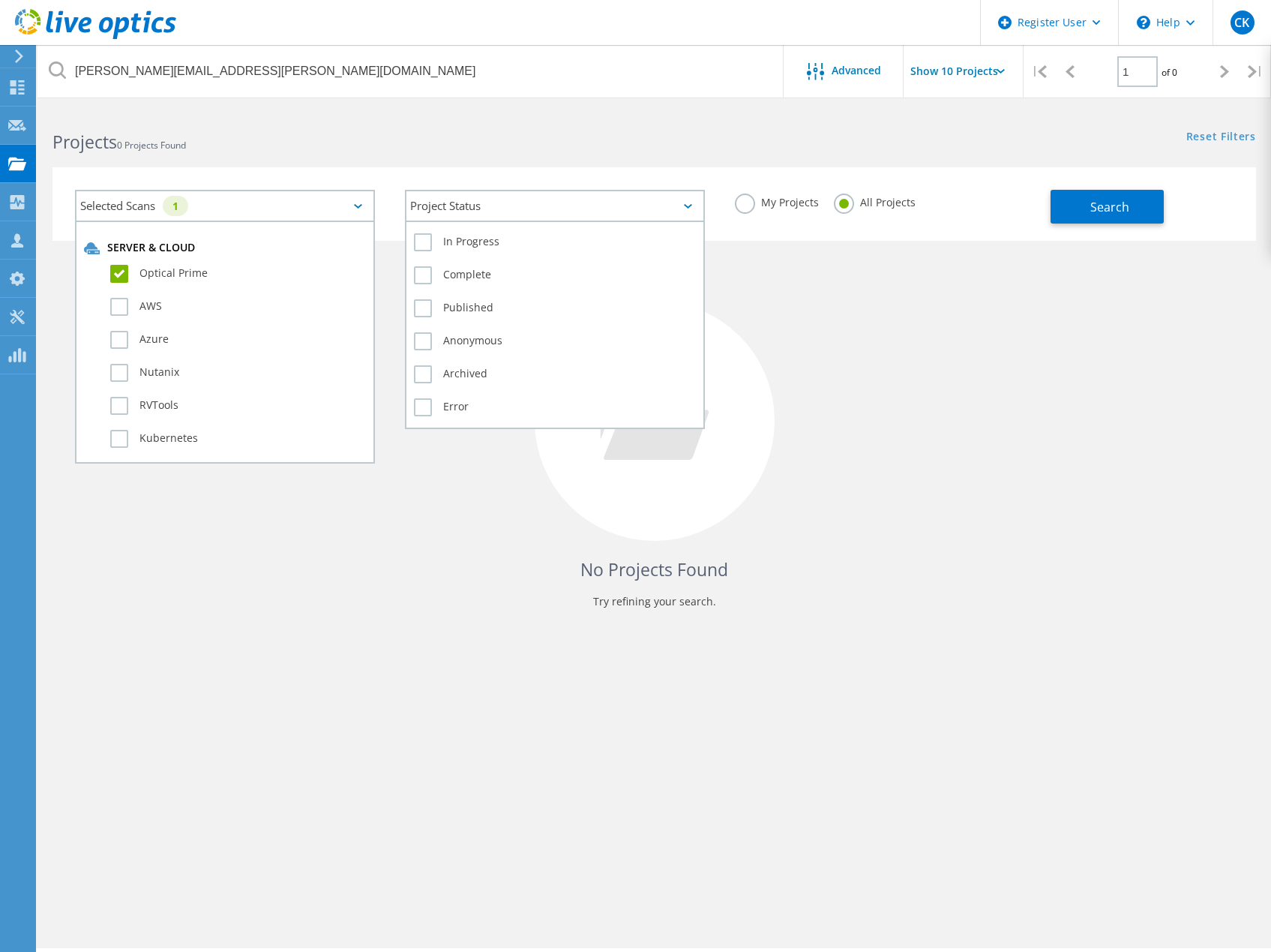
click at [570, 212] on div "Project Status" at bounding box center [555, 206] width 300 height 32
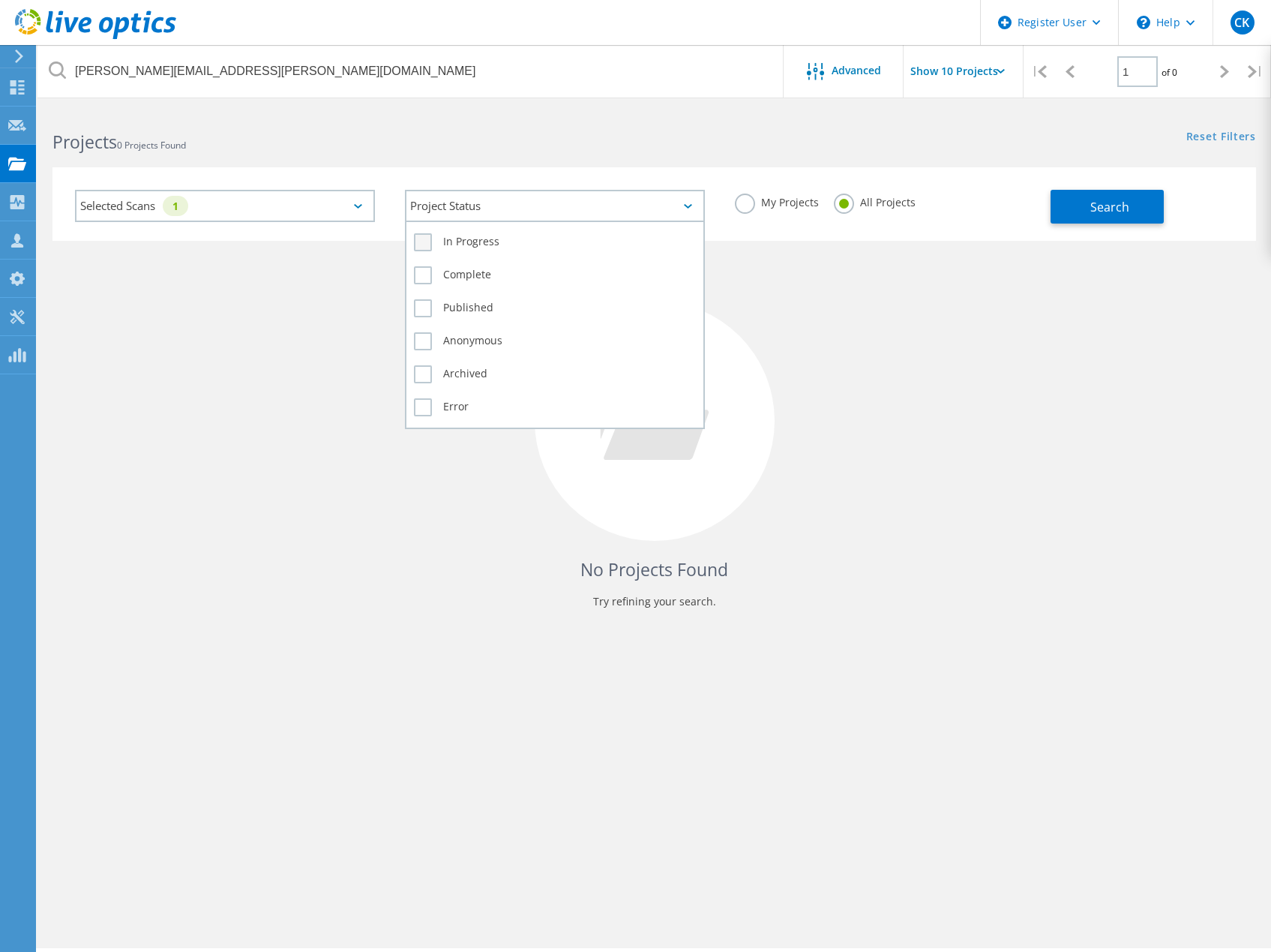
click at [425, 245] on label "In Progress" at bounding box center [554, 242] width 281 height 18
click at [0, 0] on input "In Progress" at bounding box center [0, 0] width 0 height 0
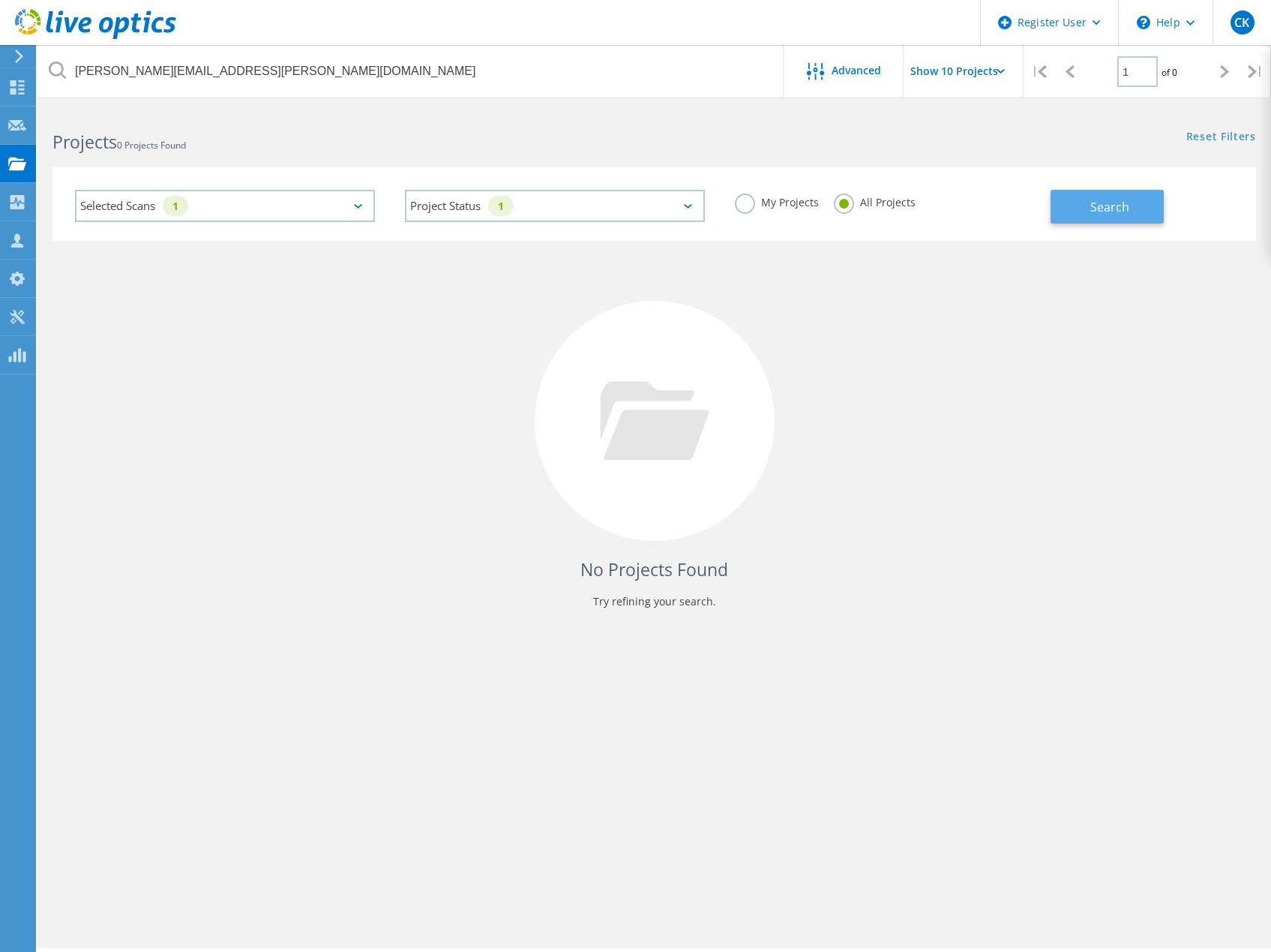
click at [1102, 214] on span "Search" at bounding box center [1109, 207] width 39 height 17
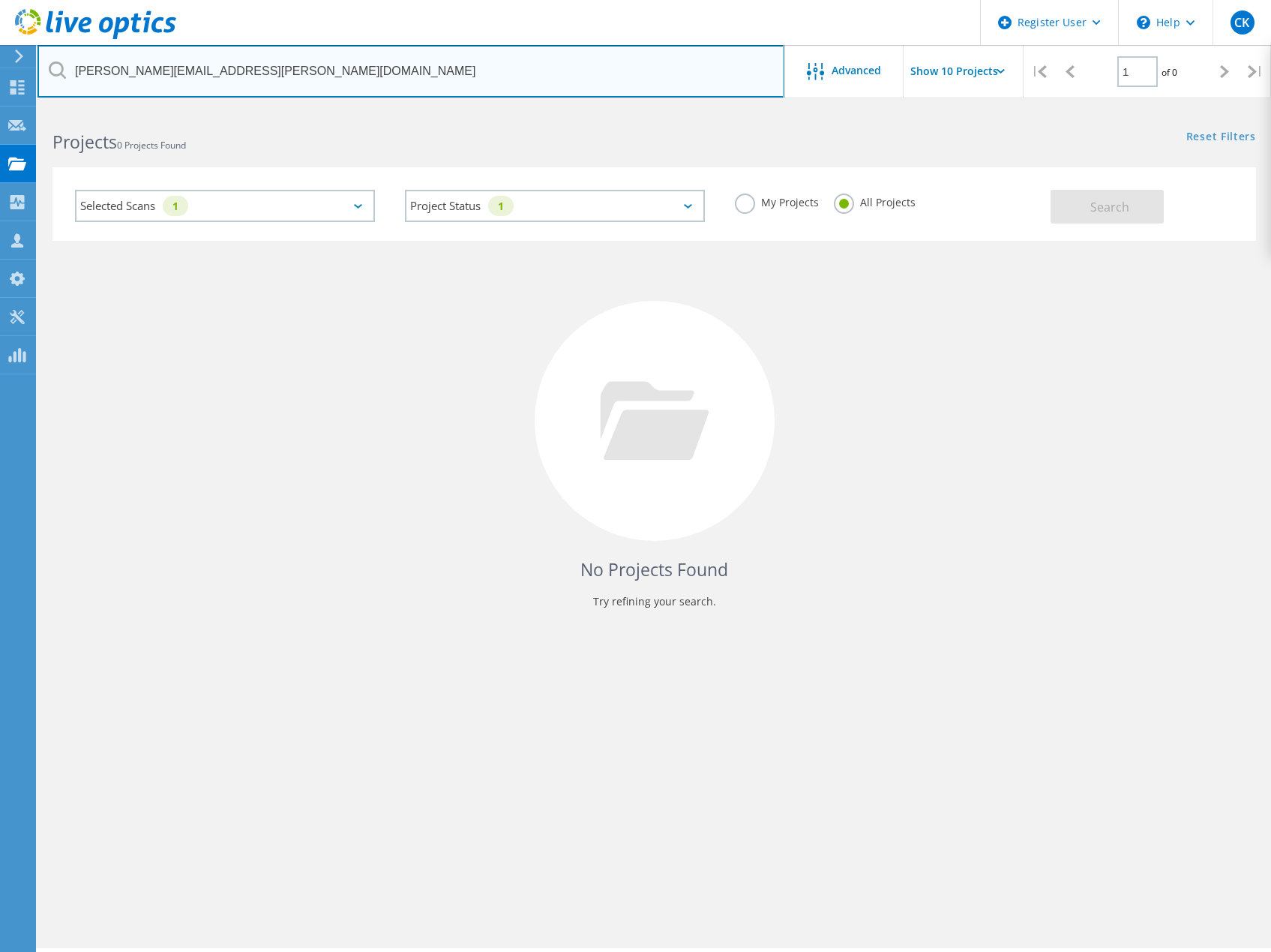
drag, startPoint x: 293, startPoint y: 66, endPoint x: -27, endPoint y: 29, distance: 322.1
click at [0, 29] on html "Register User \n Help Explore Helpful Articles Contact Support CK Dell User [PE…" at bounding box center [636, 496] width 1271 height 993
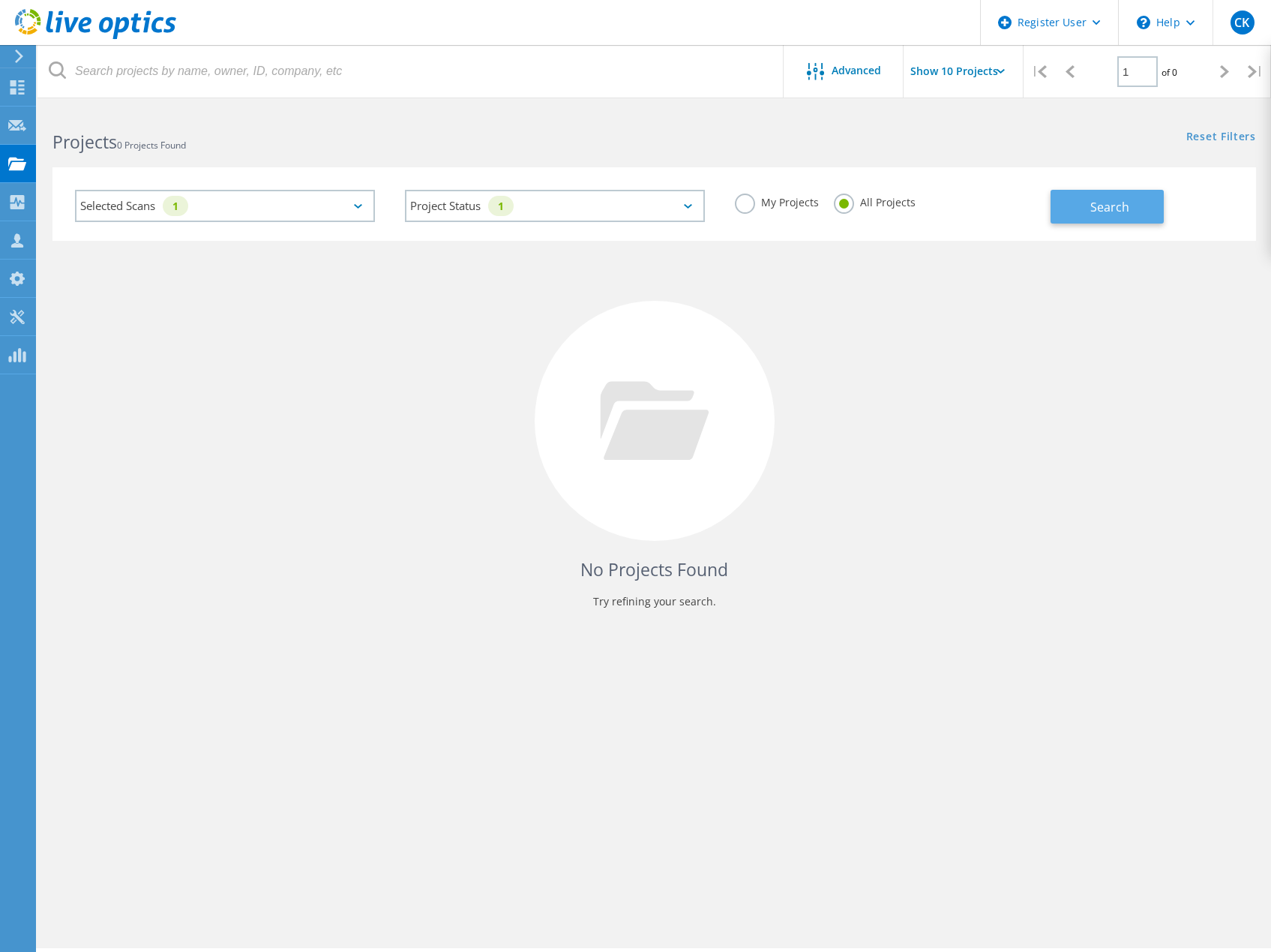
click at [1109, 207] on span "Search" at bounding box center [1109, 207] width 39 height 17
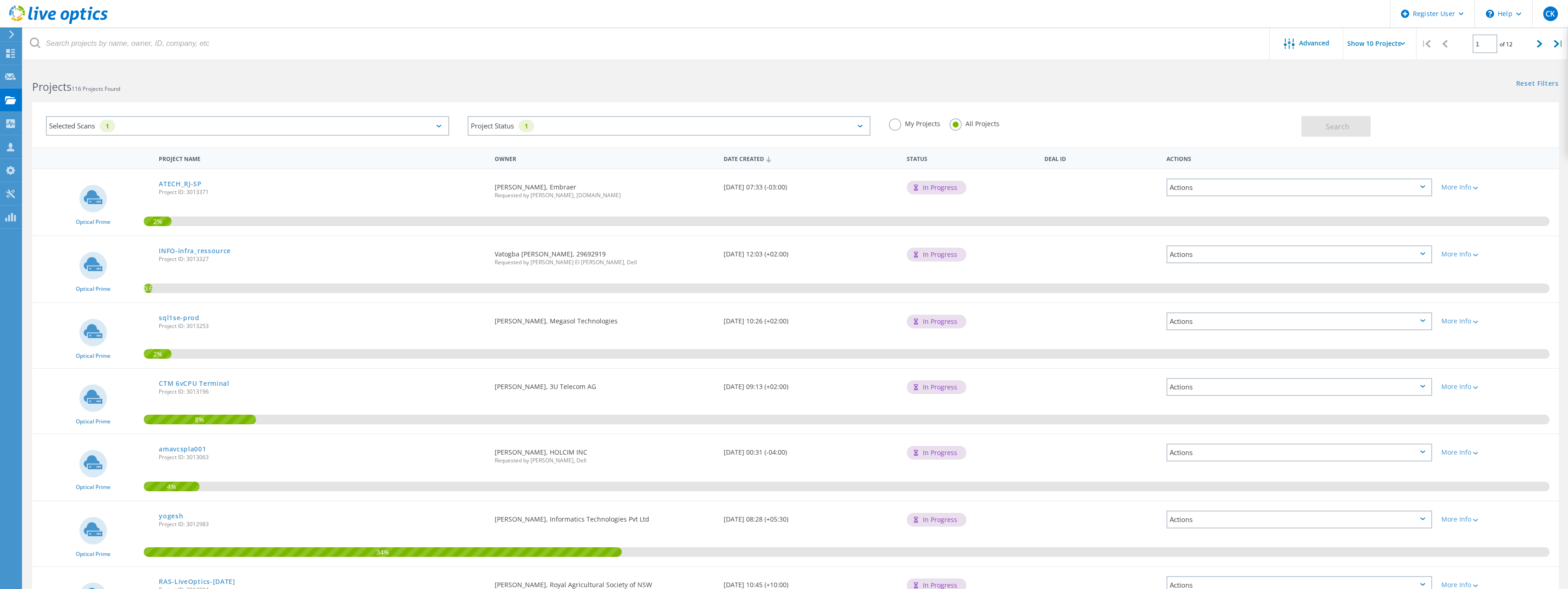
scroll to position [281, 0]
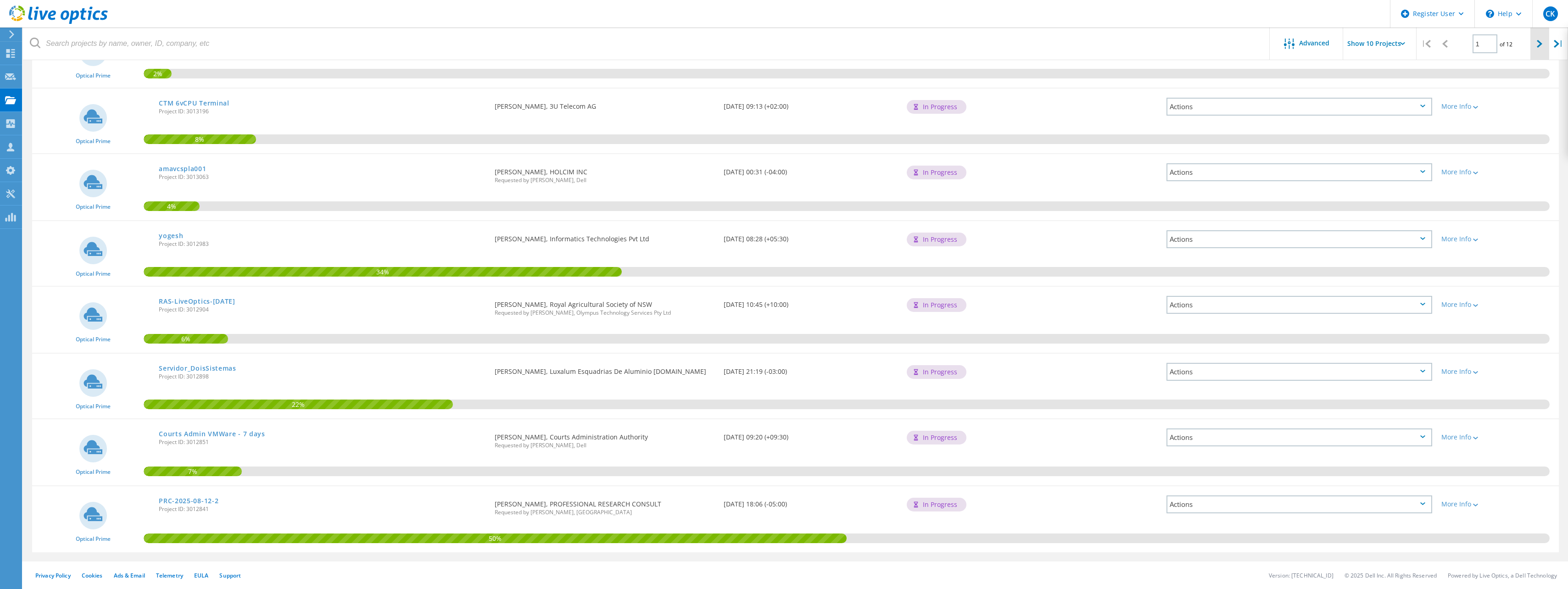
click at [784, 47] on icon at bounding box center [1539, 44] width 5 height 8
type input "2"
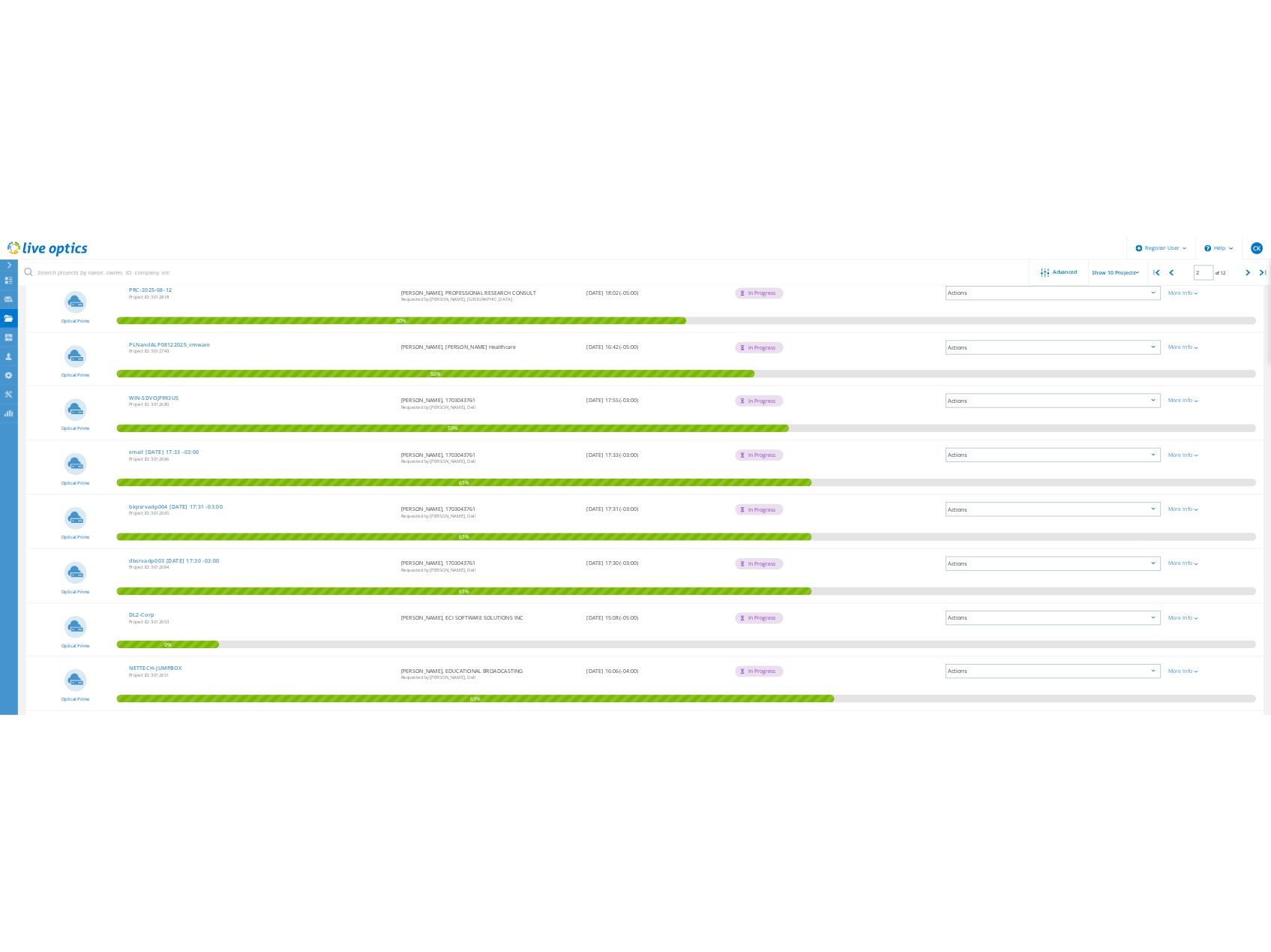
scroll to position [0, 0]
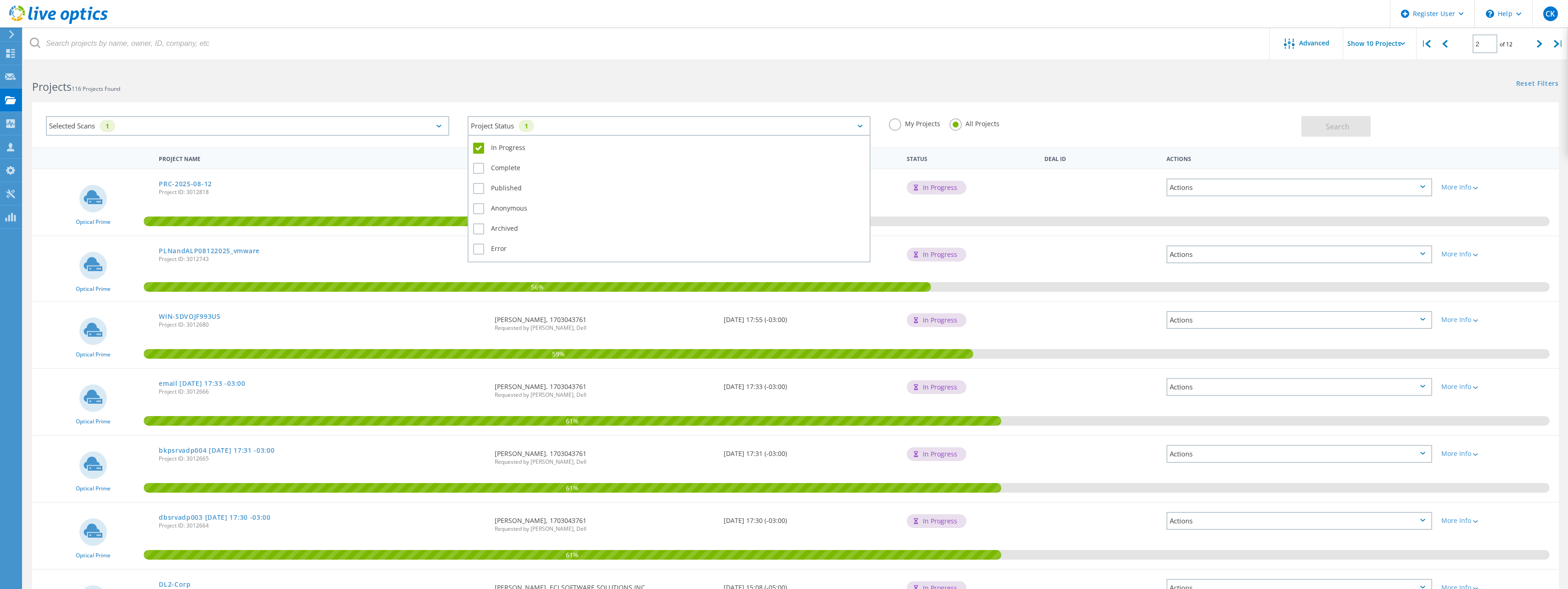
click at [763, 128] on div "Project Status 1" at bounding box center [669, 126] width 404 height 19
click at [478, 146] on label "In Progress" at bounding box center [669, 148] width 393 height 11
click at [0, 0] on input "In Progress" at bounding box center [0, 0] width 0 height 0
click at [479, 170] on label "Complete" at bounding box center [669, 169] width 393 height 11
click at [0, 0] on input "Complete" at bounding box center [0, 0] width 0 height 0
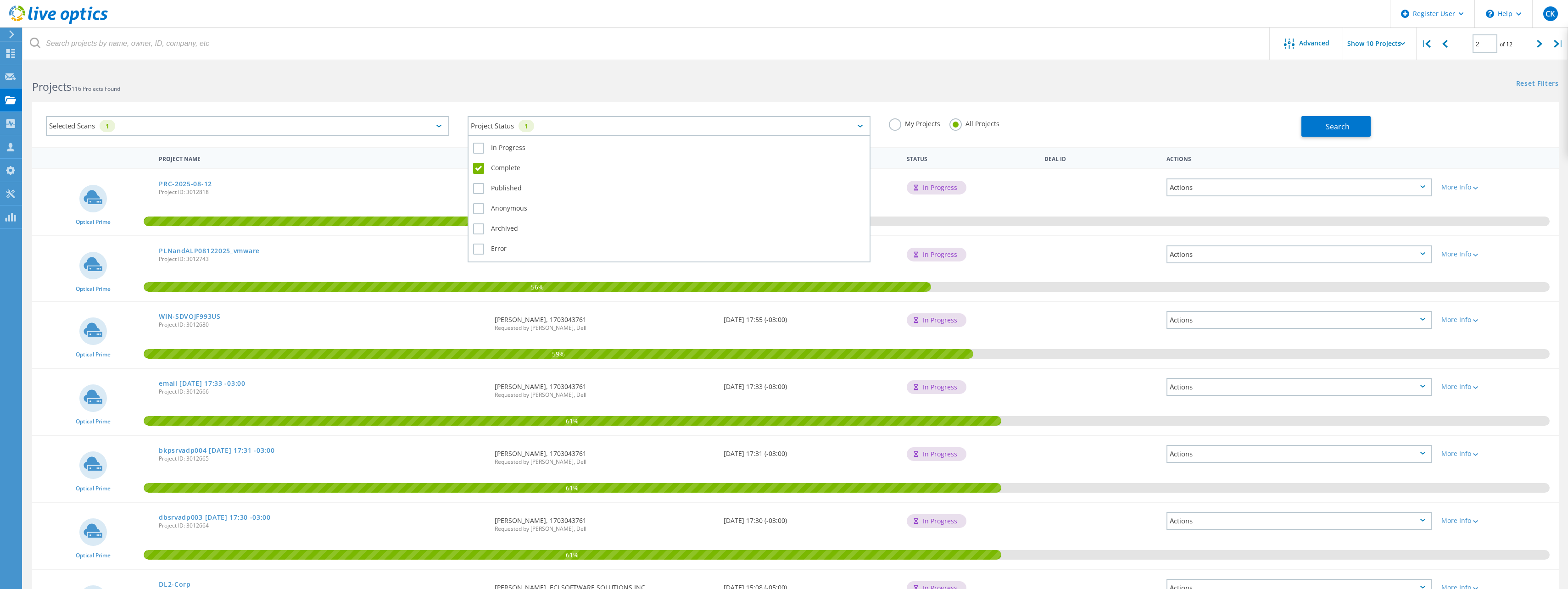
click at [479, 170] on label "Complete" at bounding box center [669, 169] width 393 height 11
click at [0, 0] on input "Complete" at bounding box center [0, 0] width 0 height 0
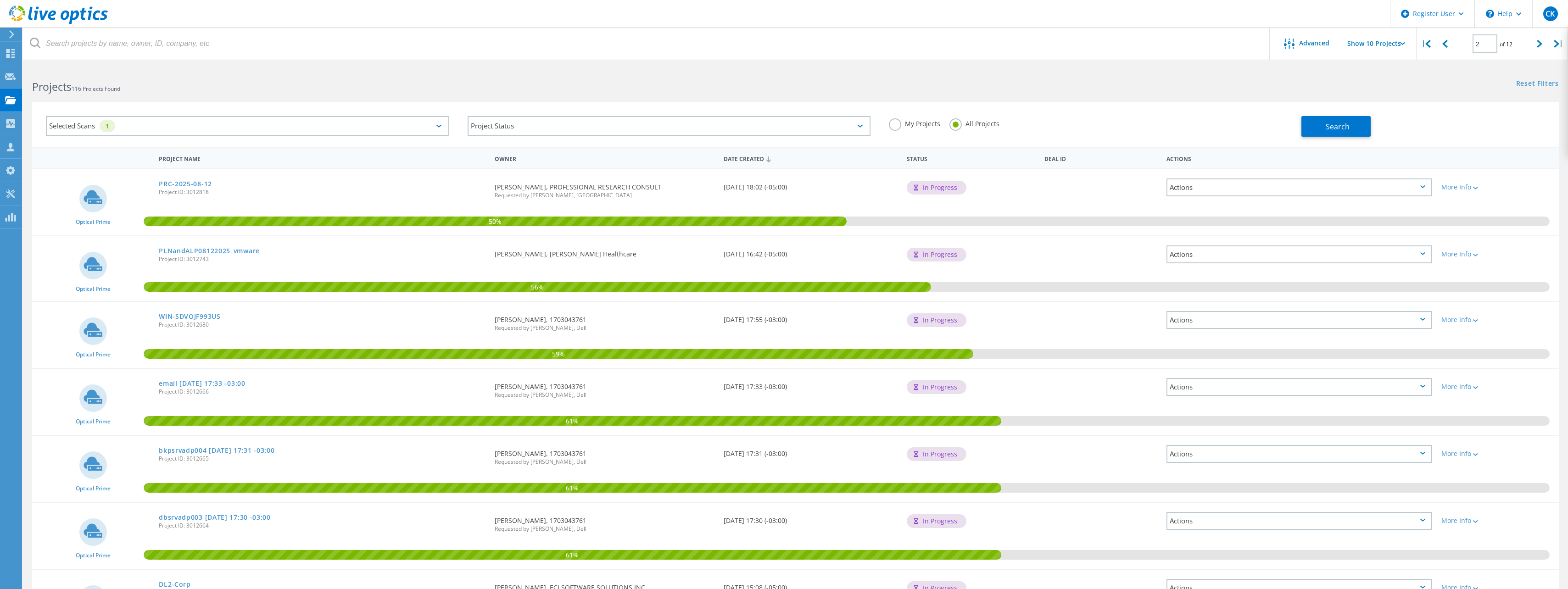
click at [448, 74] on div "Projects 116 Projects Found" at bounding box center [409, 78] width 772 height 24
click at [389, 129] on div "Selected Scans 1" at bounding box center [247, 126] width 404 height 19
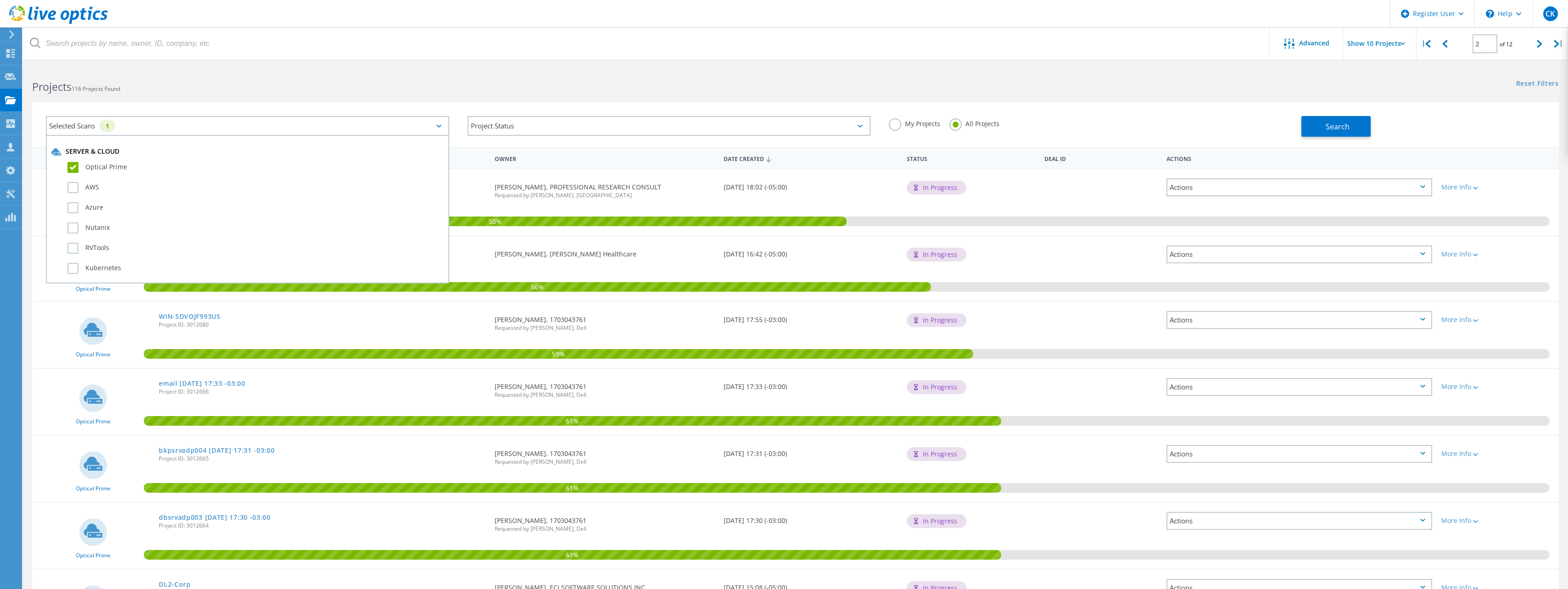
click at [411, 91] on h2 "Projects 116 Projects Found" at bounding box center [409, 86] width 754 height 15
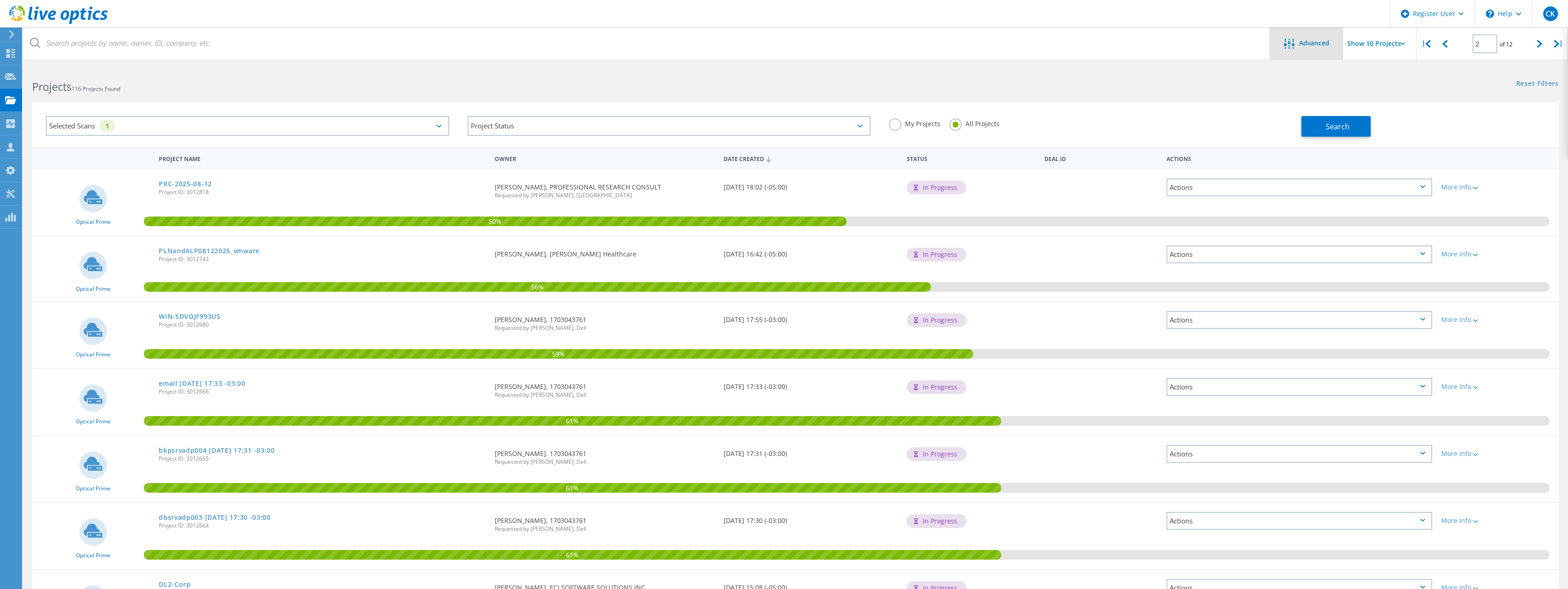
click at [784, 44] on span "Advanced" at bounding box center [1314, 43] width 30 height 7
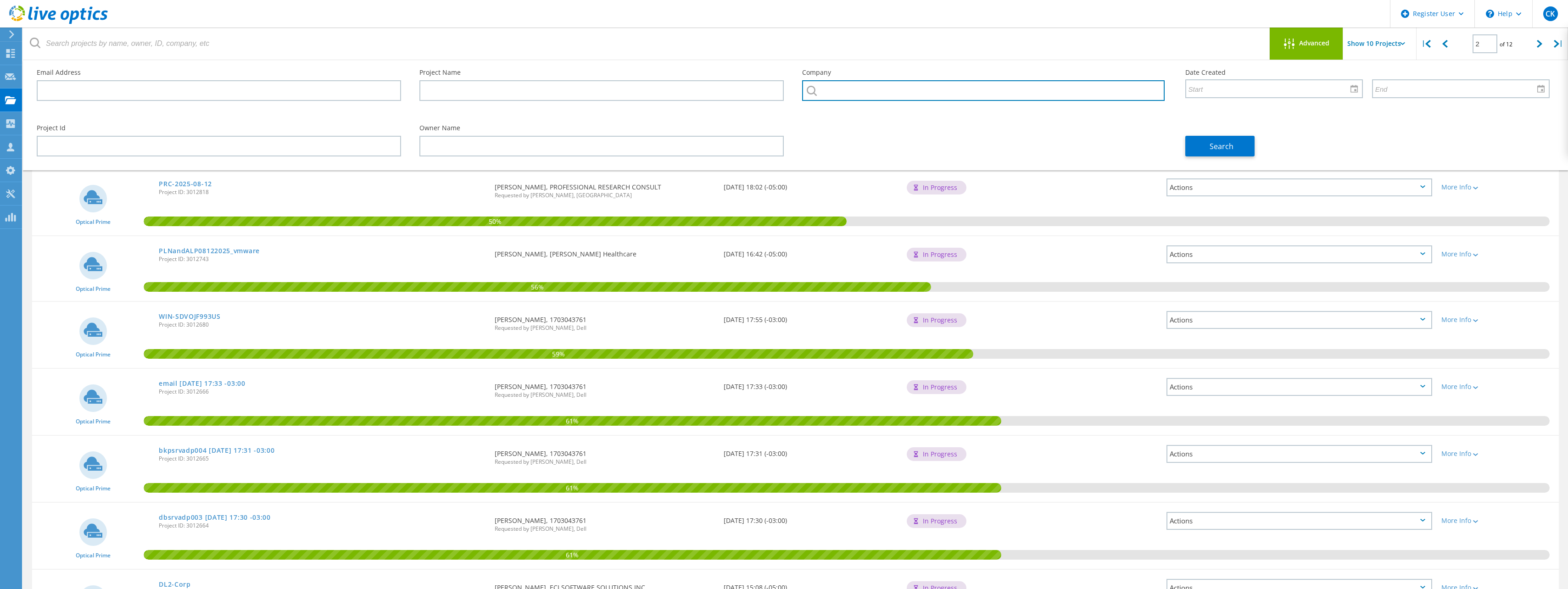
click at [784, 93] on input "text" at bounding box center [983, 91] width 362 height 21
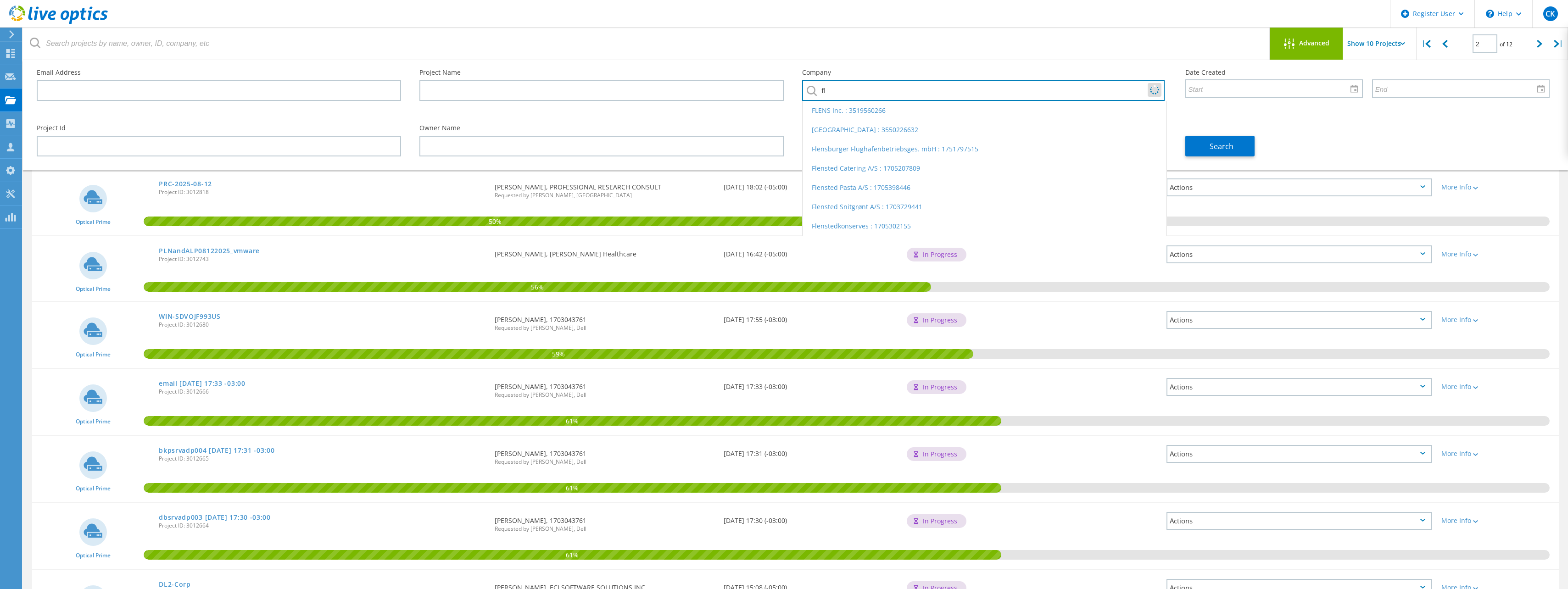
type input "f"
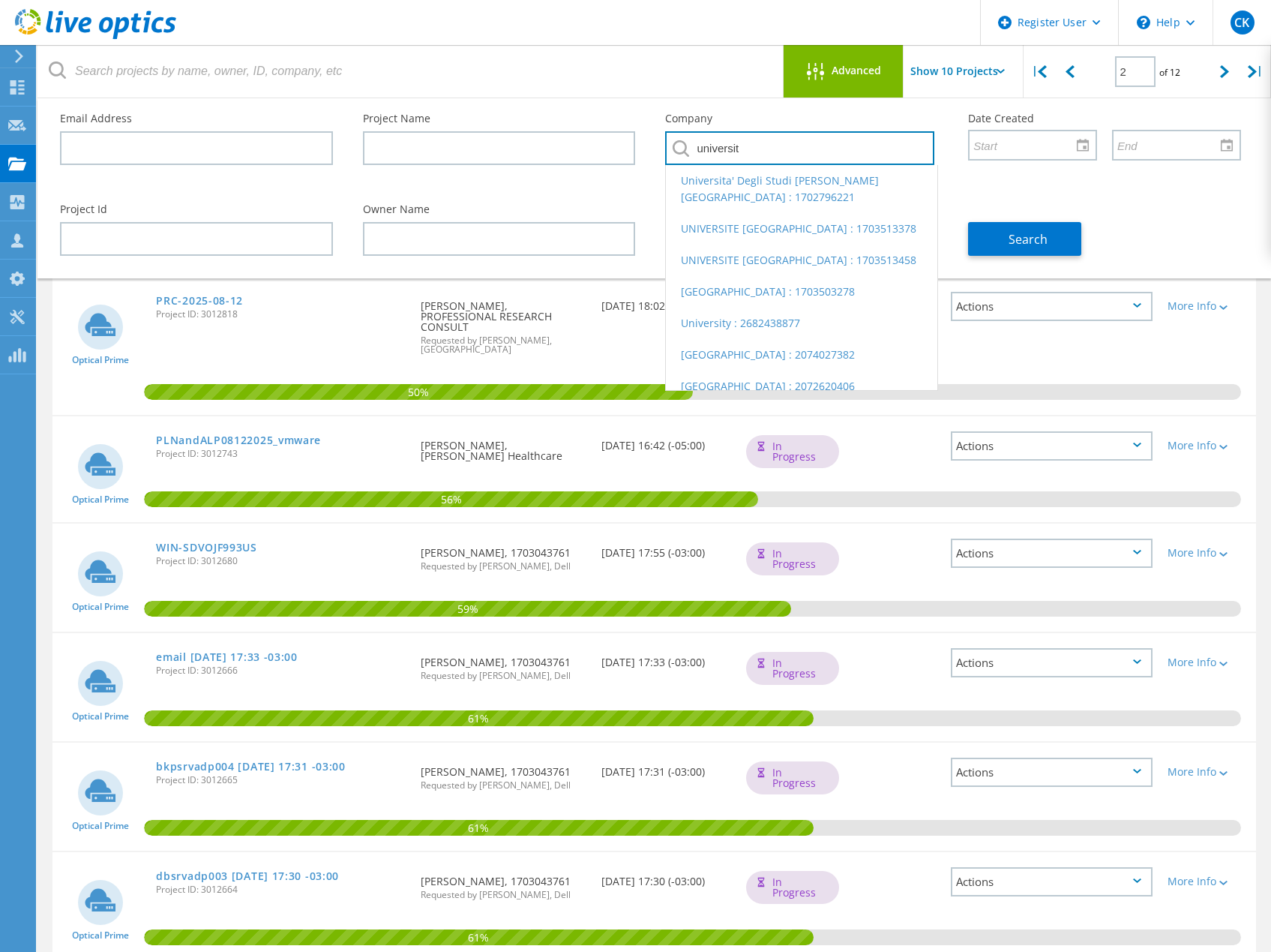
type input "universit"
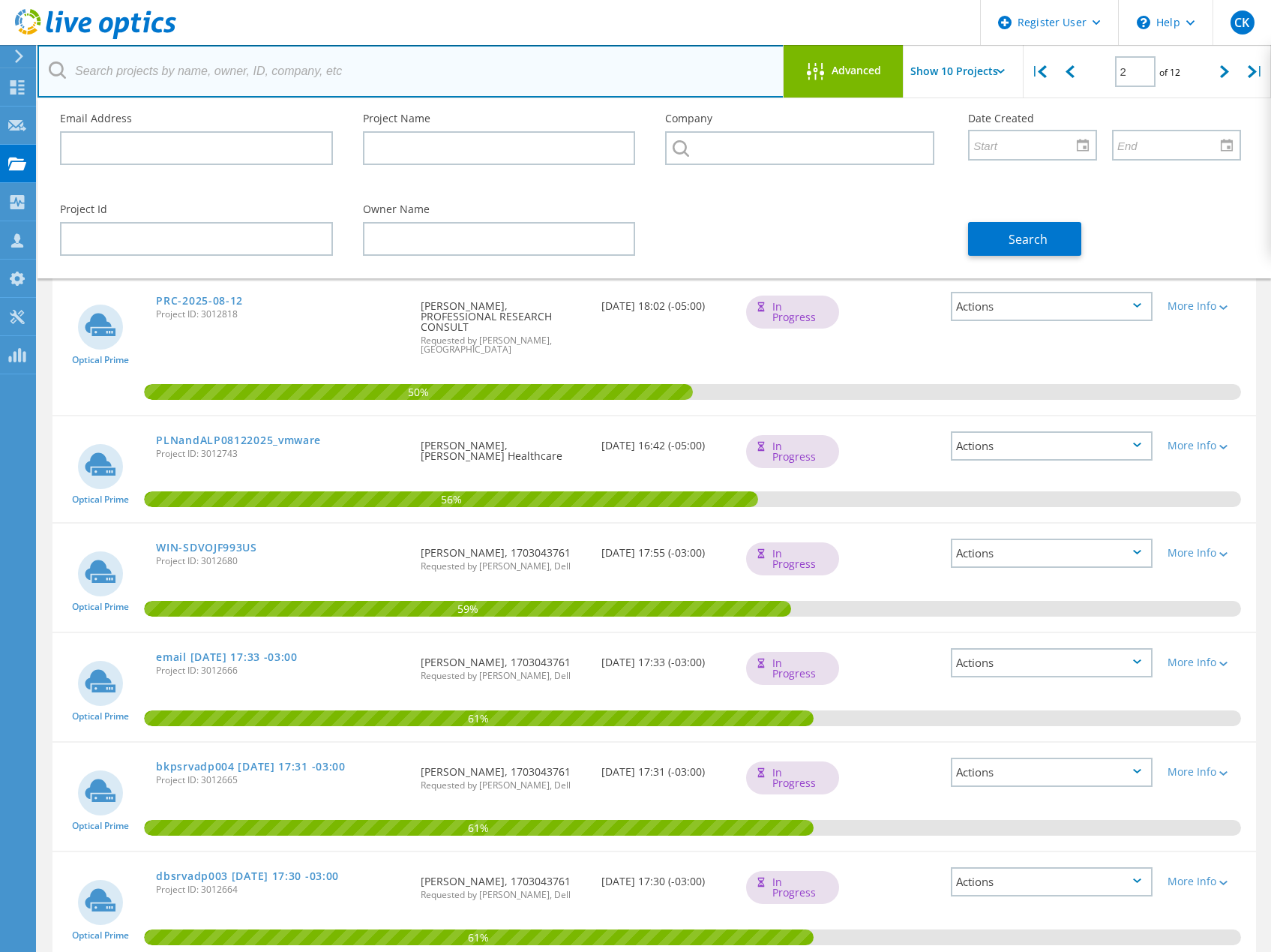
click at [265, 78] on input "text" at bounding box center [411, 71] width 747 height 53
paste input "[PERSON_NAME][EMAIL_ADDRESS][PERSON_NAME][DOMAIN_NAME];"
click at [124, 72] on input "[PERSON_NAME][EMAIL_ADDRESS][PERSON_NAME][DOMAIN_NAME];" at bounding box center [411, 71] width 747 height 53
drag, startPoint x: 303, startPoint y: 73, endPoint x: -27, endPoint y: 47, distance: 331.0
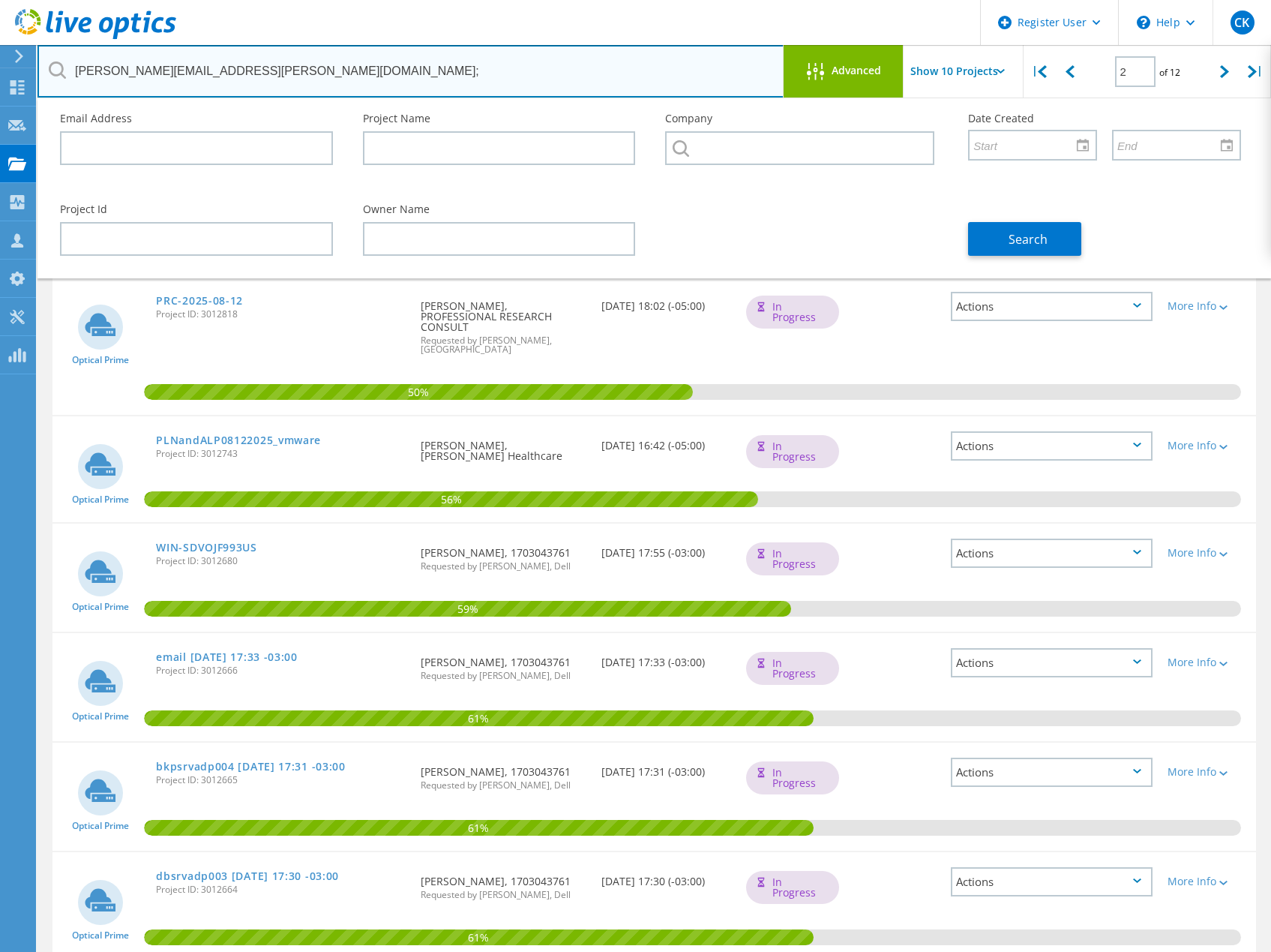
click at [0, 47] on html "Register User \n Help Explore Helpful Articles Contact Support CK Dell User [PE…" at bounding box center [636, 736] width 1271 height 1472
paste input "[EMAIL_ADDRESS][PERSON_NAME][DOMAIN_NAME]"
type input "[EMAIL_ADDRESS][PERSON_NAME][DOMAIN_NAME]"
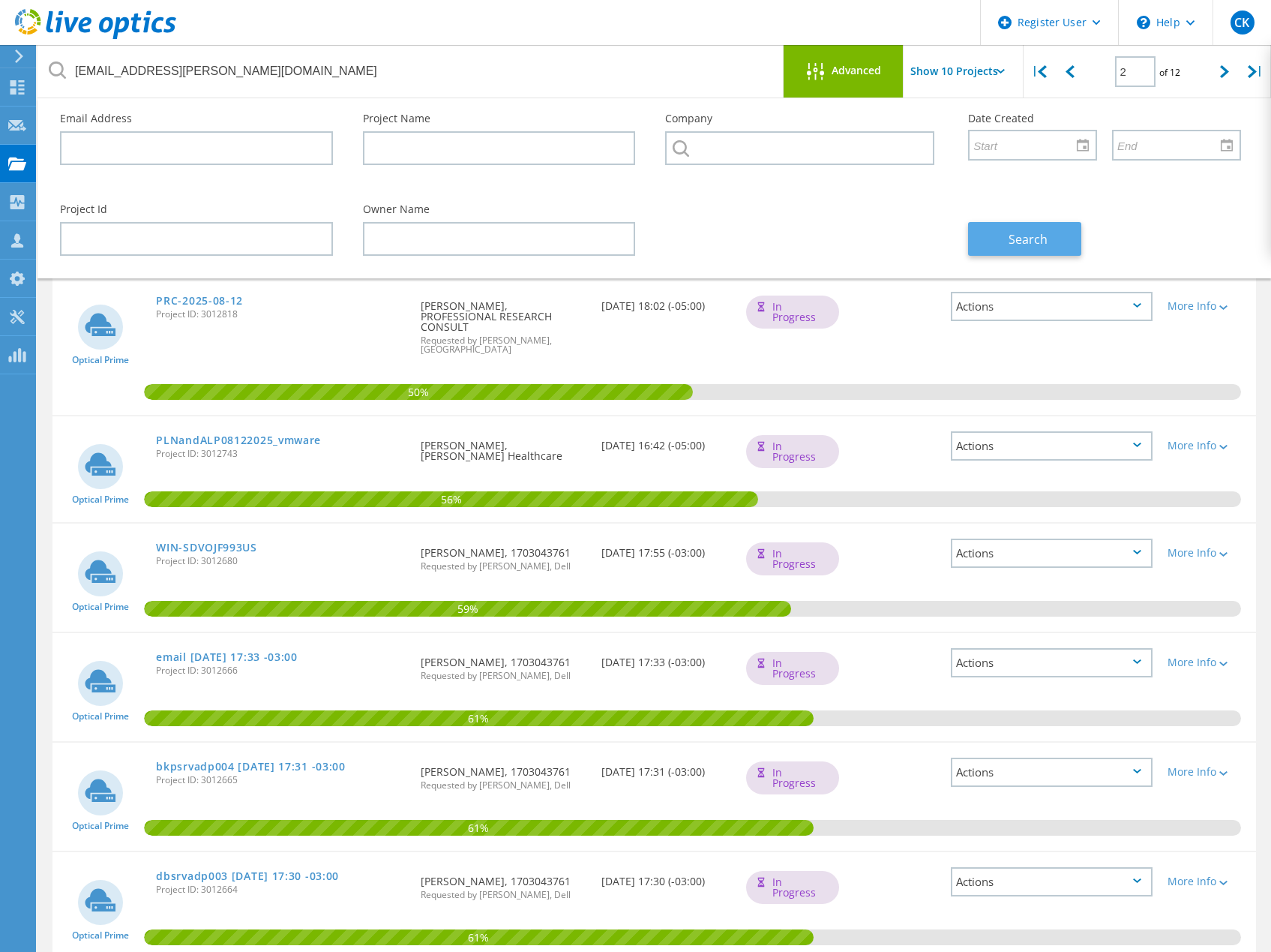
click at [1005, 238] on button "Search" at bounding box center [1024, 239] width 113 height 34
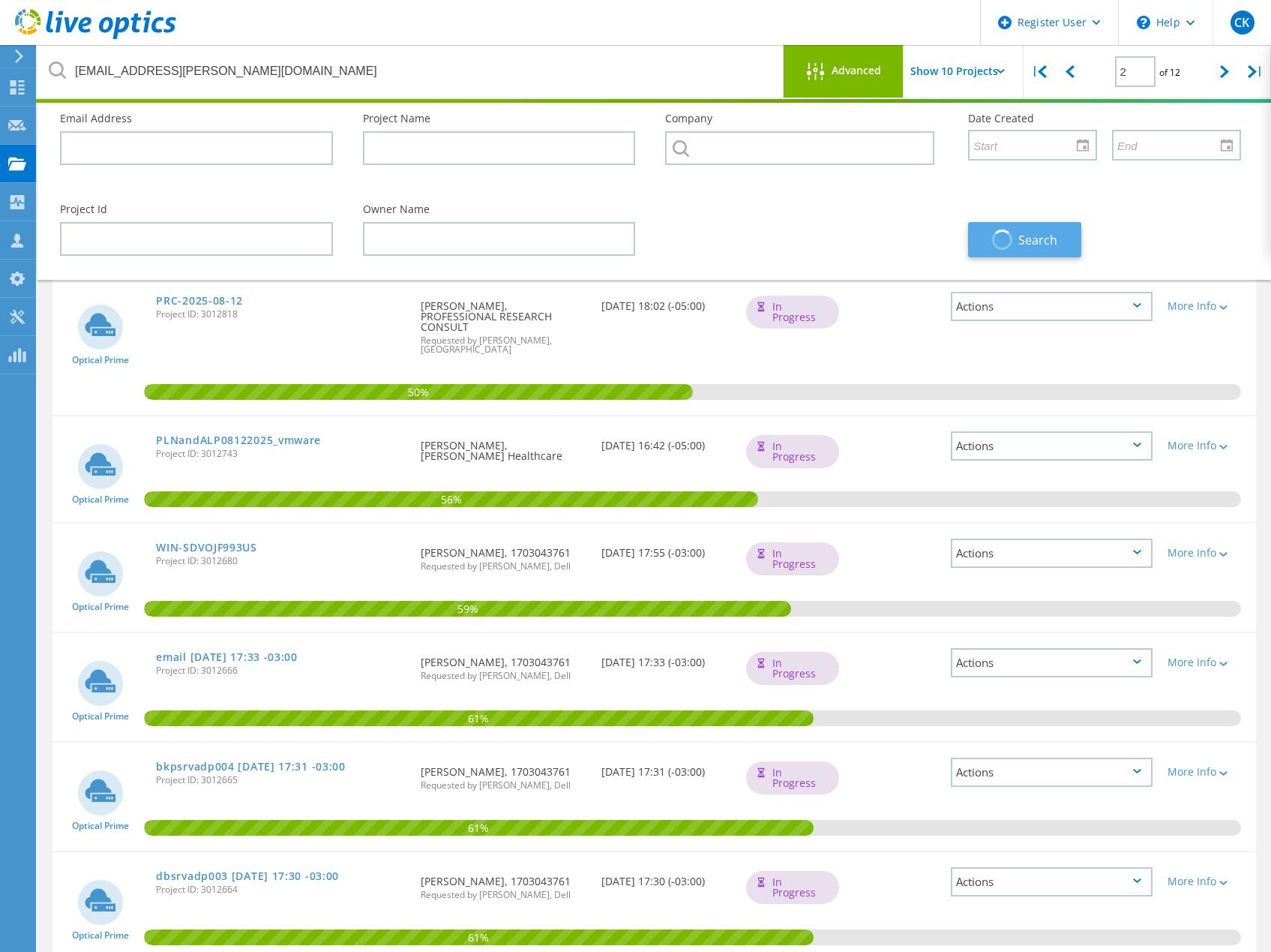
type input "1"
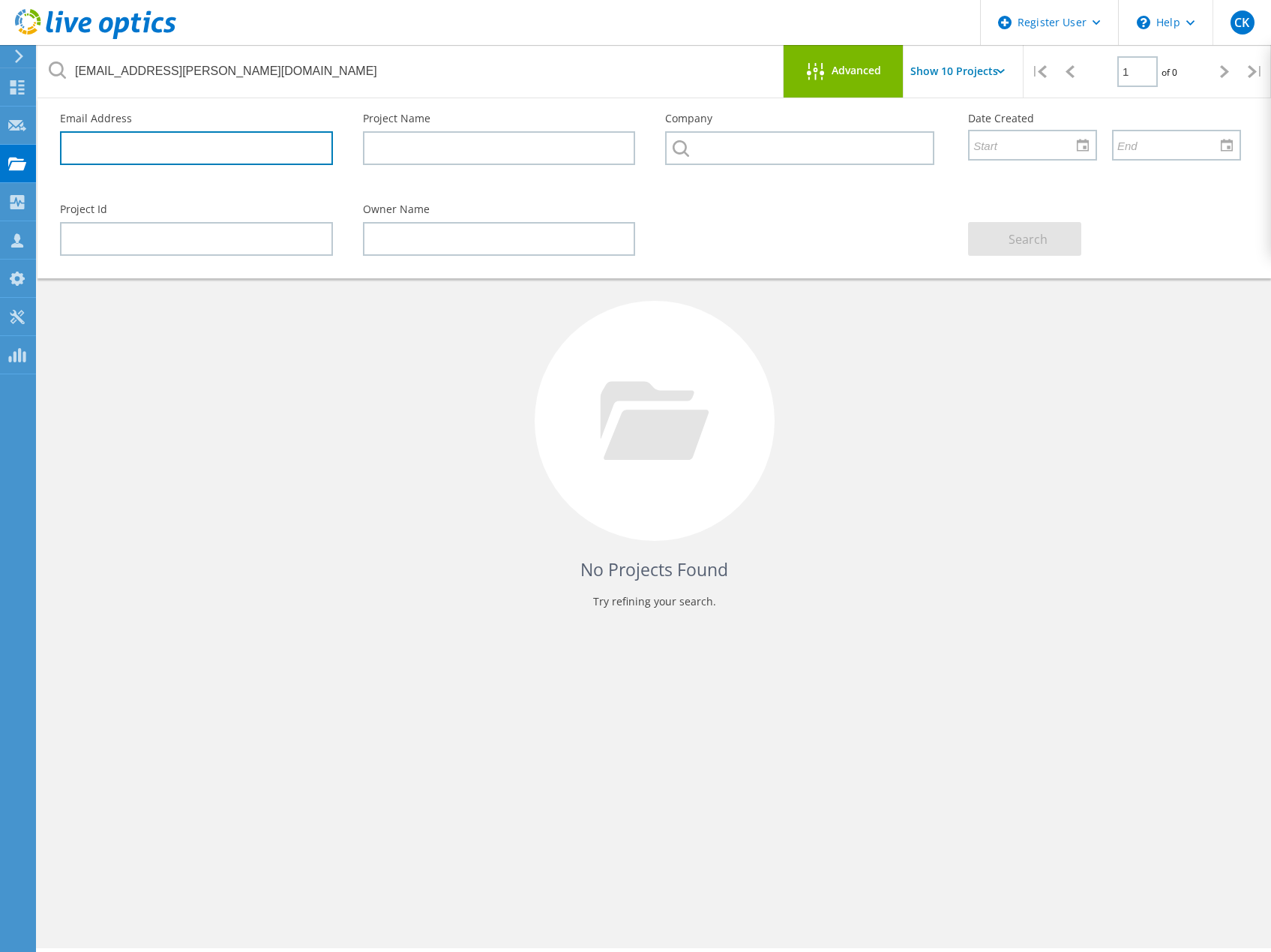
click at [148, 141] on input "text" at bounding box center [196, 148] width 272 height 34
paste input "[EMAIL_ADDRESS][PERSON_NAME][DOMAIN_NAME]"
type input "[EMAIL_ADDRESS][PERSON_NAME][DOMAIN_NAME]"
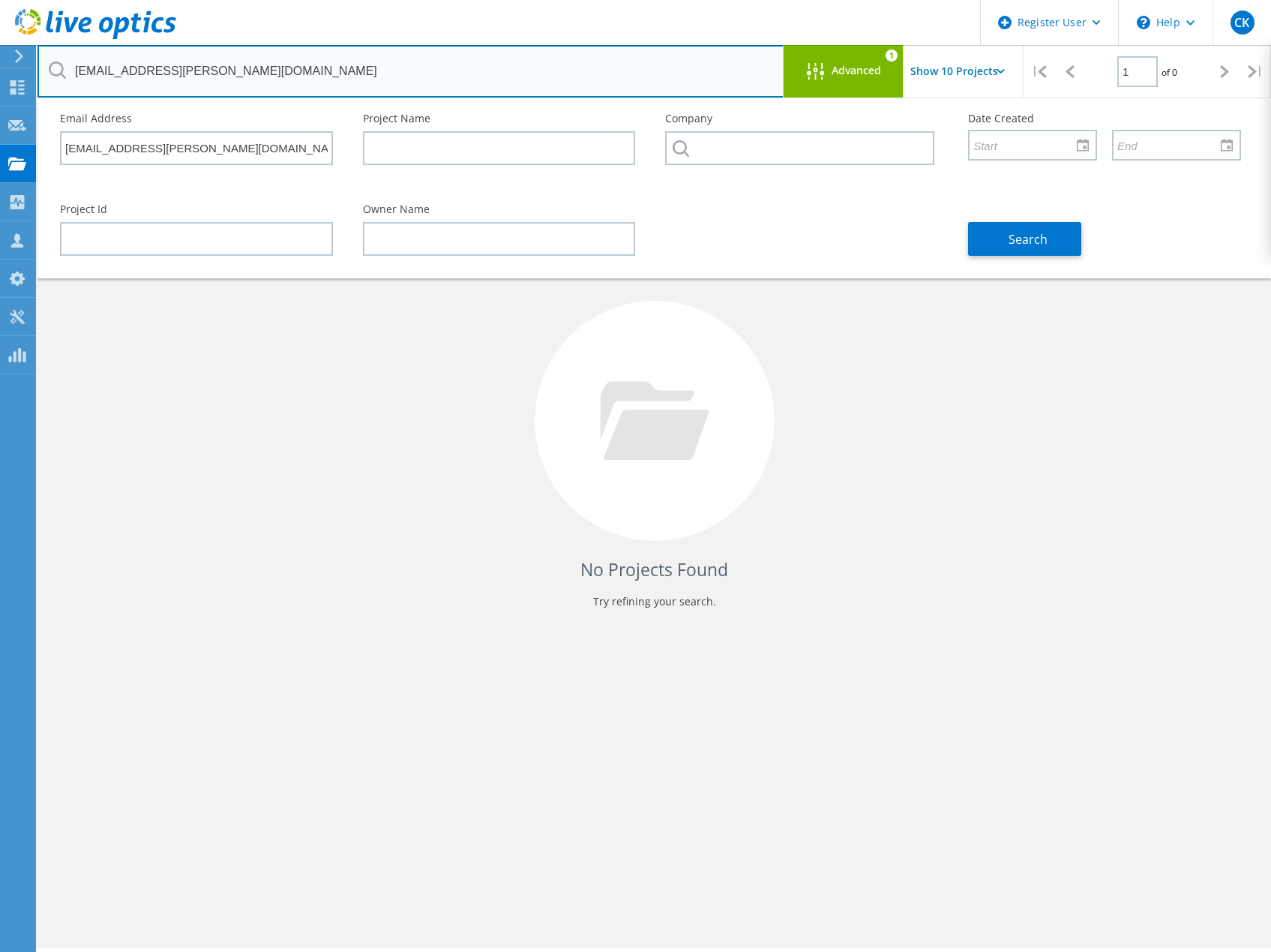
drag, startPoint x: 367, startPoint y: 75, endPoint x: -27, endPoint y: 16, distance: 398.4
click at [0, 16] on html "Register User \n Help Explore Helpful Articles Contact Support CK Dell User [PE…" at bounding box center [636, 496] width 1271 height 993
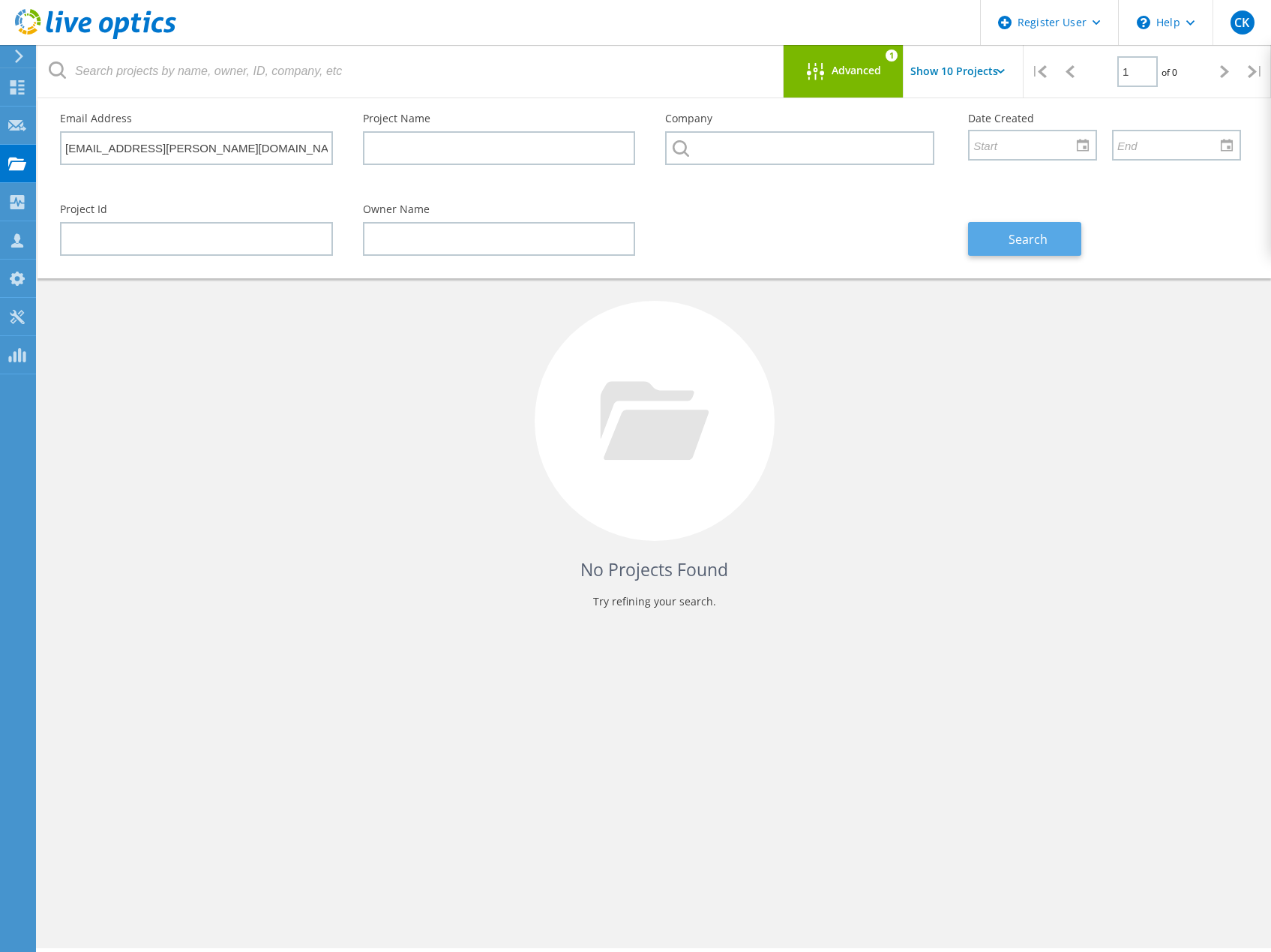
click at [1047, 246] on button "Search" at bounding box center [1024, 239] width 113 height 34
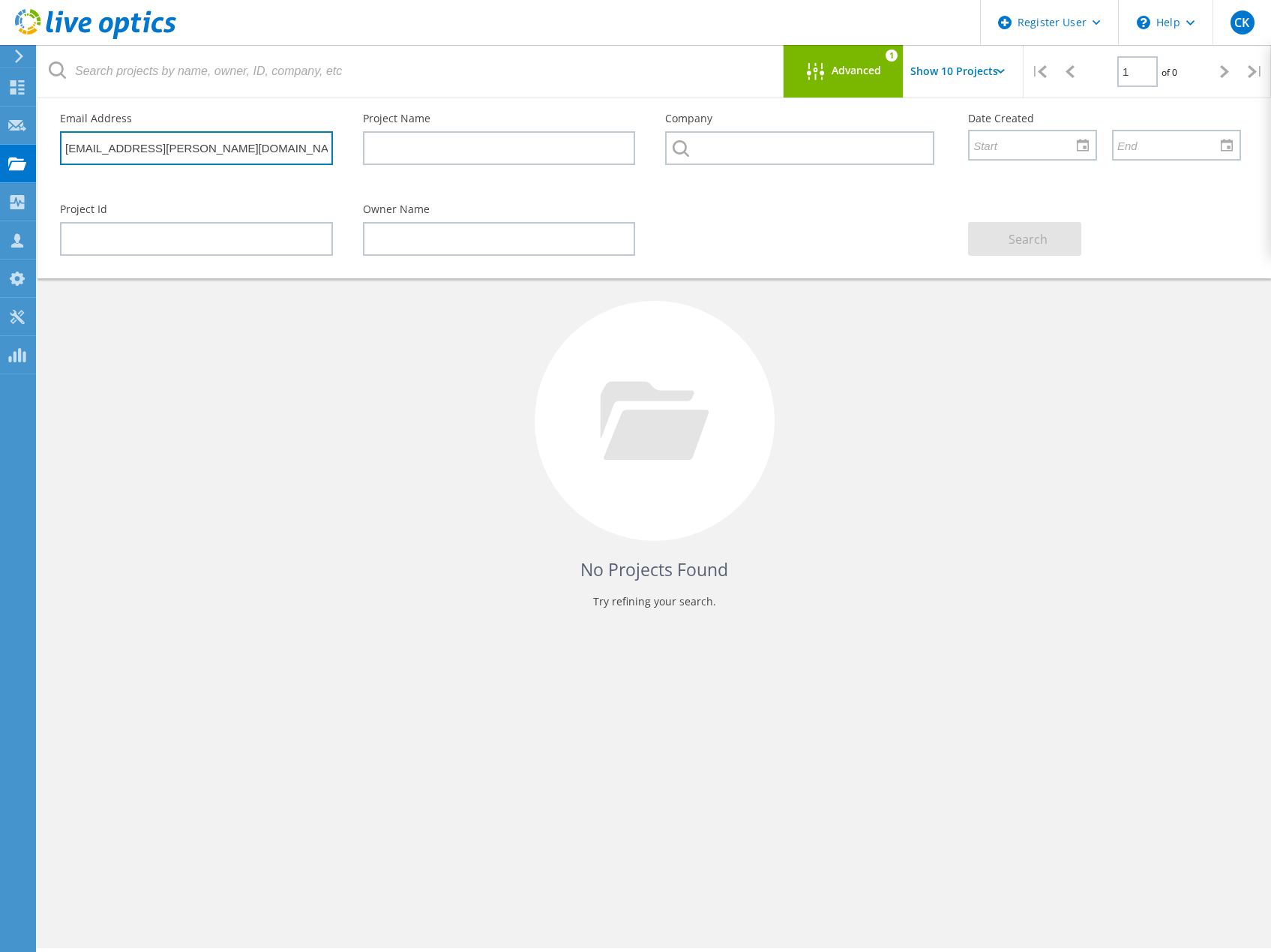
click at [261, 147] on input "[EMAIL_ADDRESS][PERSON_NAME][DOMAIN_NAME]" at bounding box center [196, 148] width 272 height 34
drag, startPoint x: 274, startPoint y: 145, endPoint x: -11, endPoint y: 131, distance: 285.3
click at [0, 131] on html "Register User \n Help Explore Helpful Articles Contact Support CK Dell User [PE…" at bounding box center [636, 496] width 1271 height 993
paste input "[EMAIL_ADDRESS][PERSON_NAME][DOMAIN_NAME]"
type input "[EMAIL_ADDRESS][PERSON_NAME][DOMAIN_NAME]"
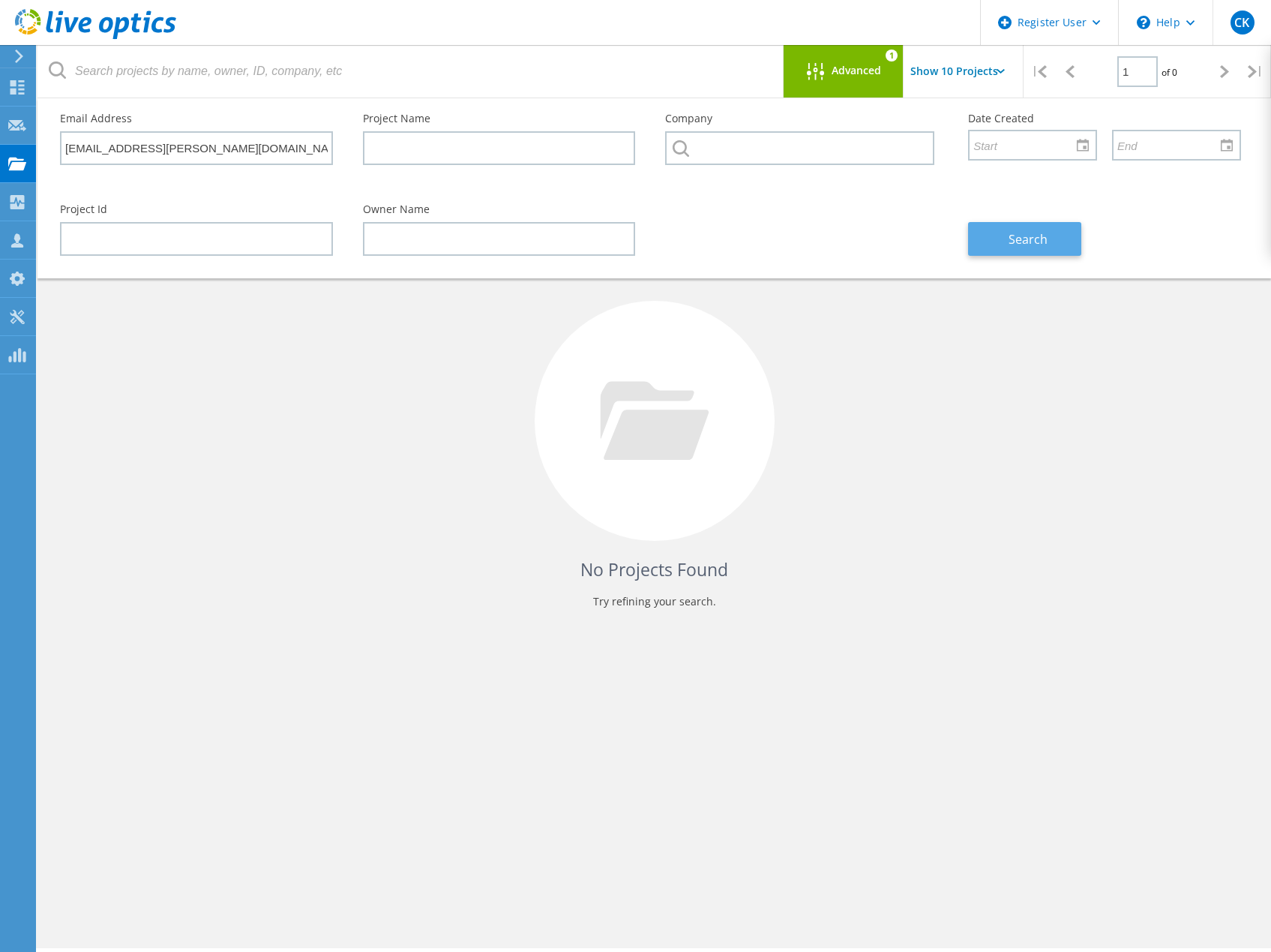
click at [1037, 234] on span "Search" at bounding box center [1027, 239] width 39 height 17
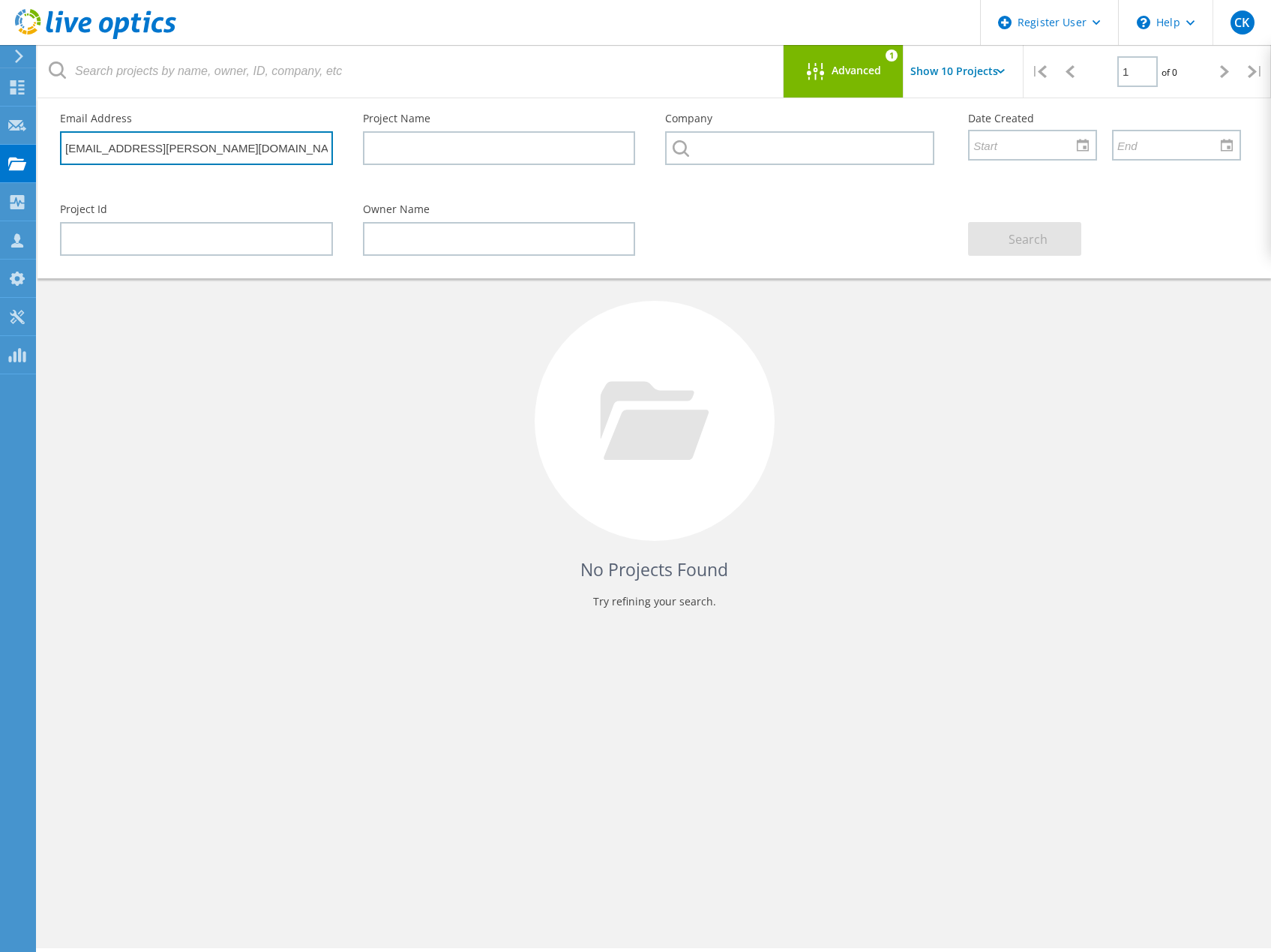
drag, startPoint x: 290, startPoint y: 144, endPoint x: -27, endPoint y: 118, distance: 318.1
click at [0, 118] on html "Register User \n Help Explore Helpful Articles Contact Support CK Dell User [PE…" at bounding box center [636, 496] width 1271 height 993
